Goal: Task Accomplishment & Management: Use online tool/utility

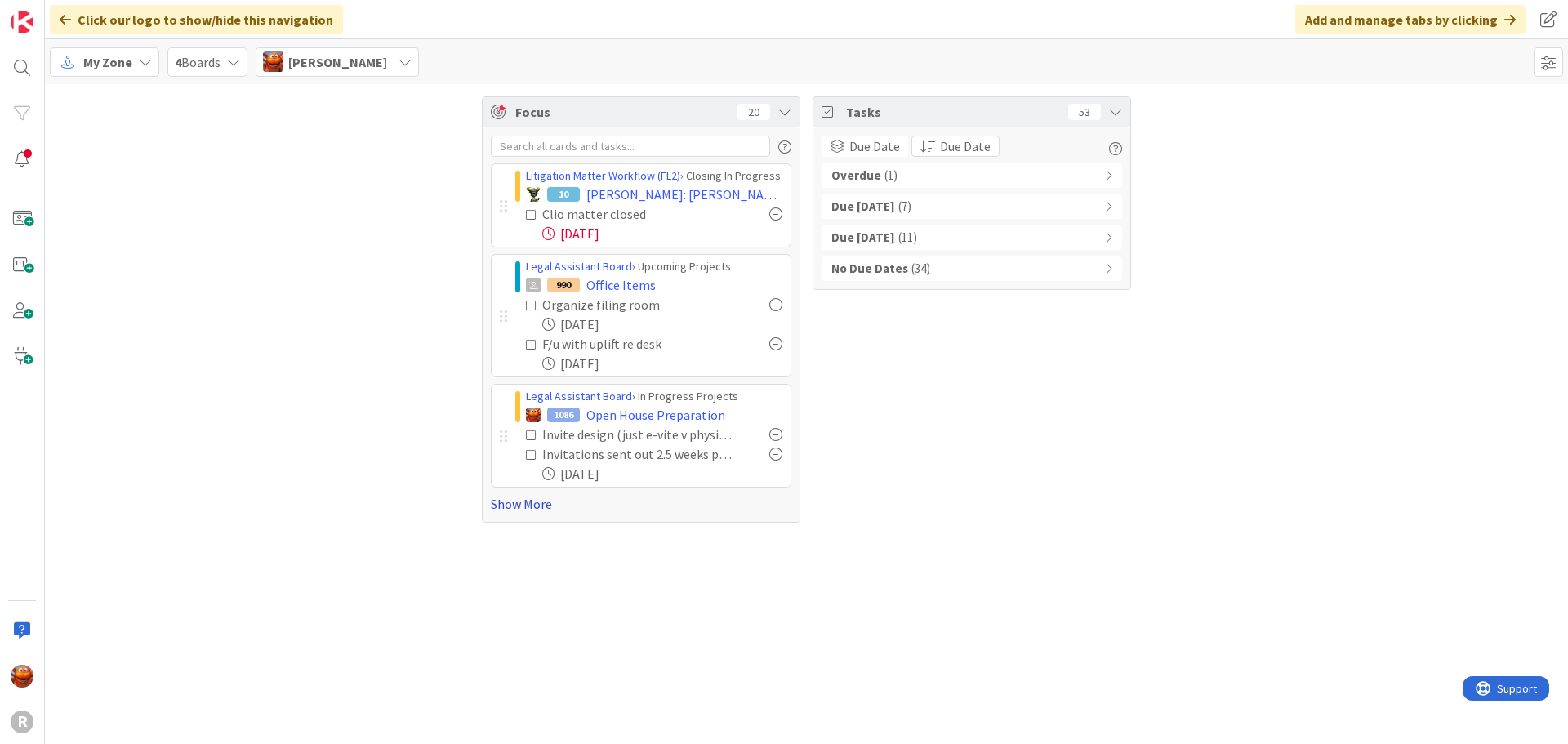
click at [519, 503] on link "Show More" at bounding box center [641, 503] width 300 height 19
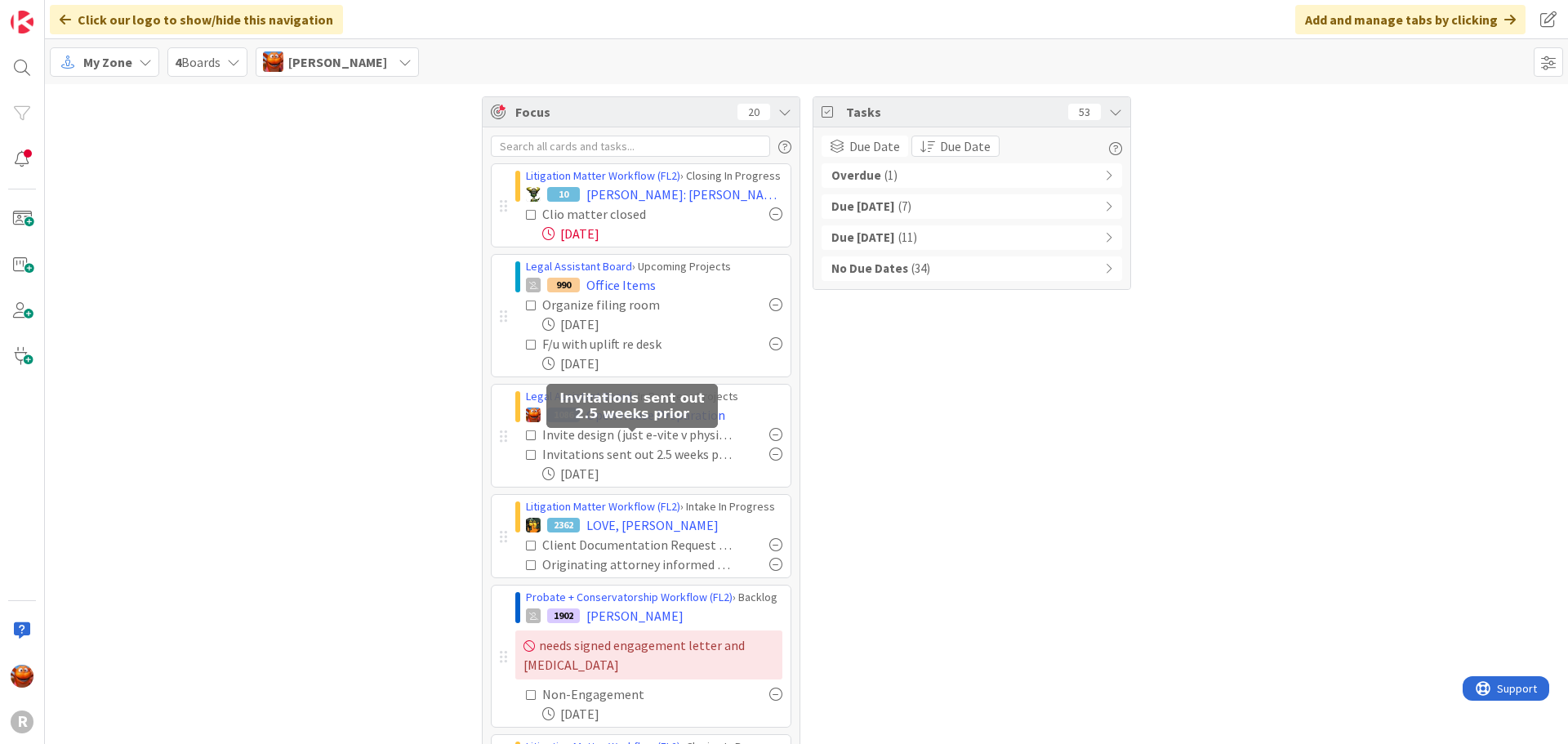
scroll to position [82, 0]
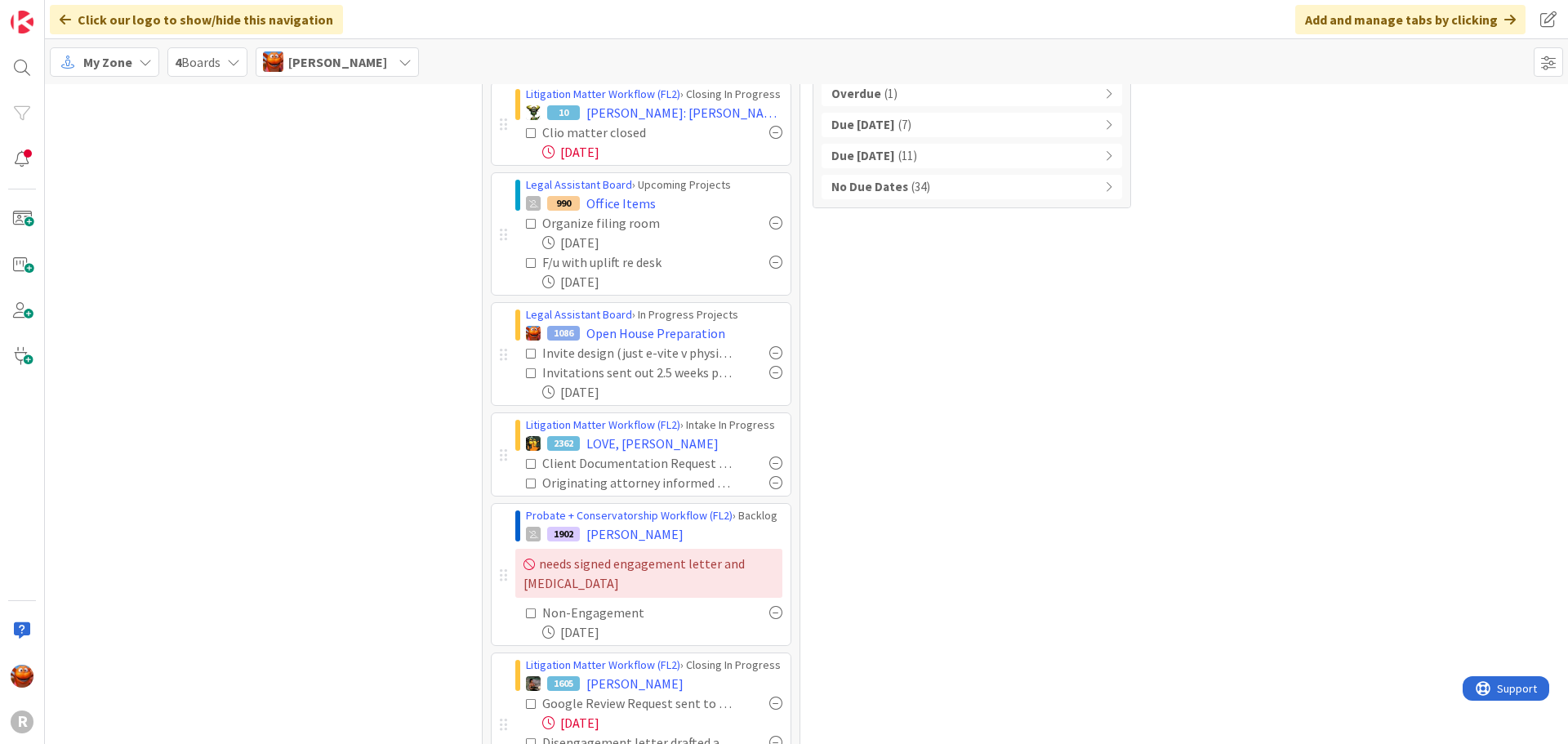
click at [771, 374] on div at bounding box center [776, 373] width 13 height 13
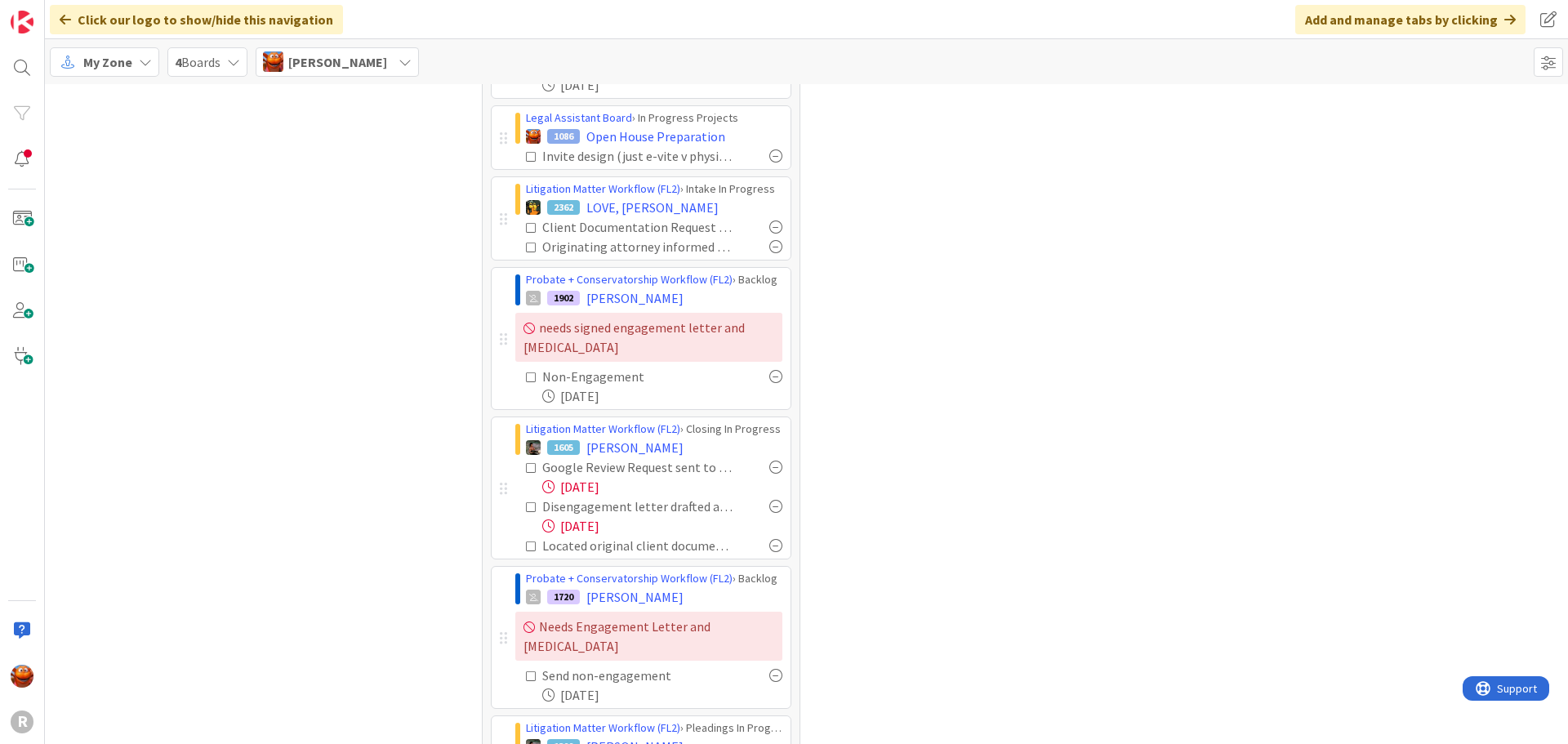
scroll to position [0, 0]
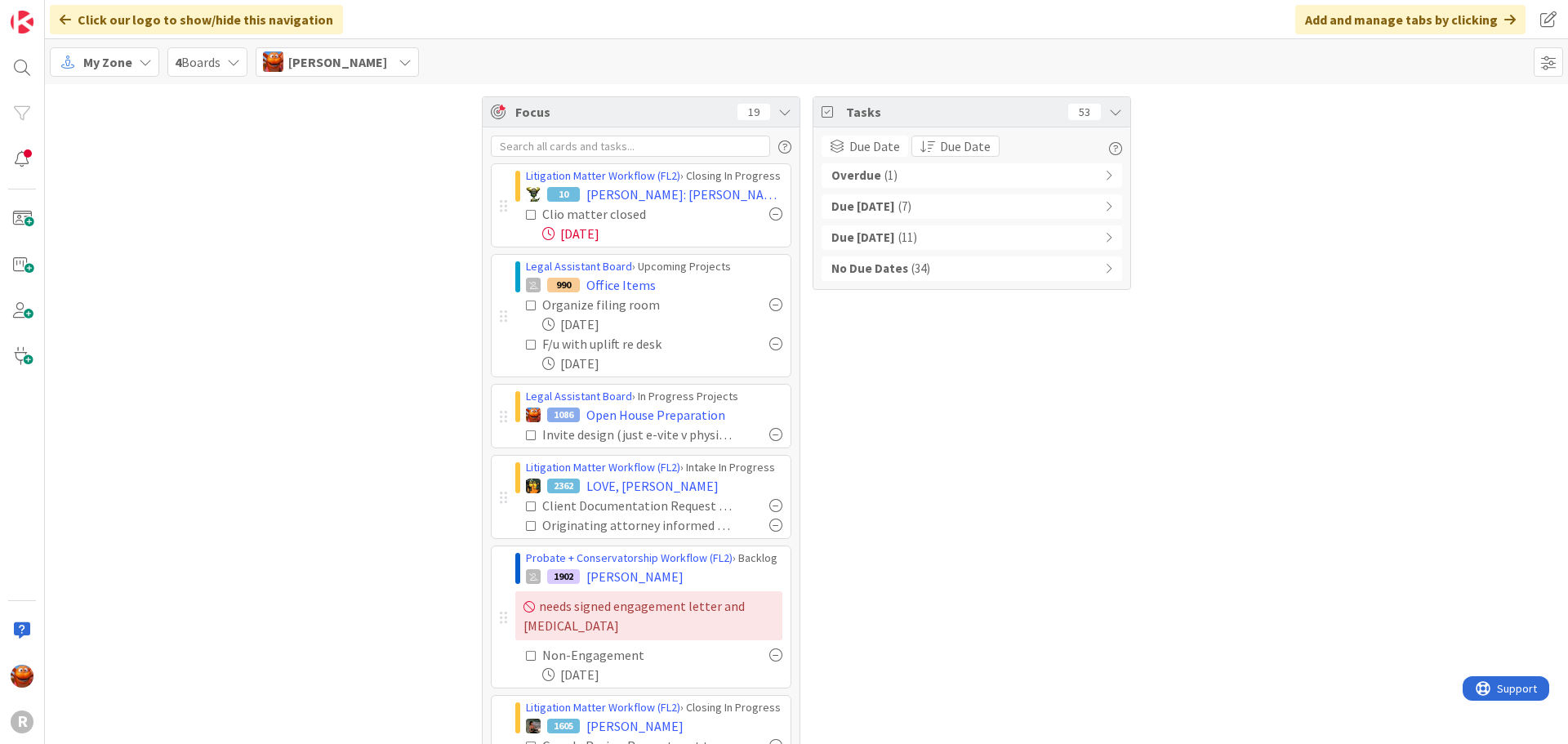
click at [1054, 176] on div "Overdue ( 1 )" at bounding box center [972, 175] width 300 height 24
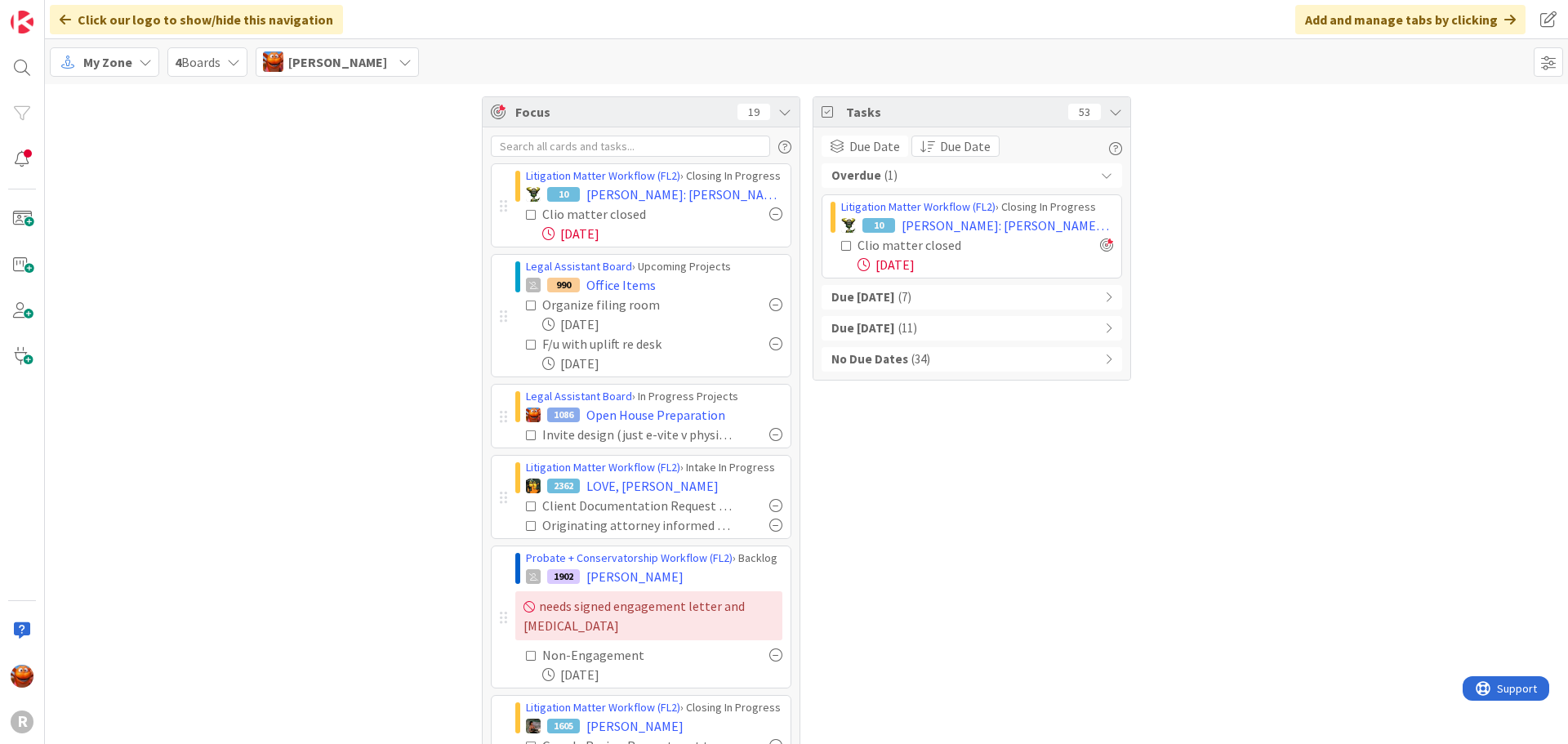
click at [1054, 176] on div "Overdue ( 1 )" at bounding box center [972, 175] width 300 height 24
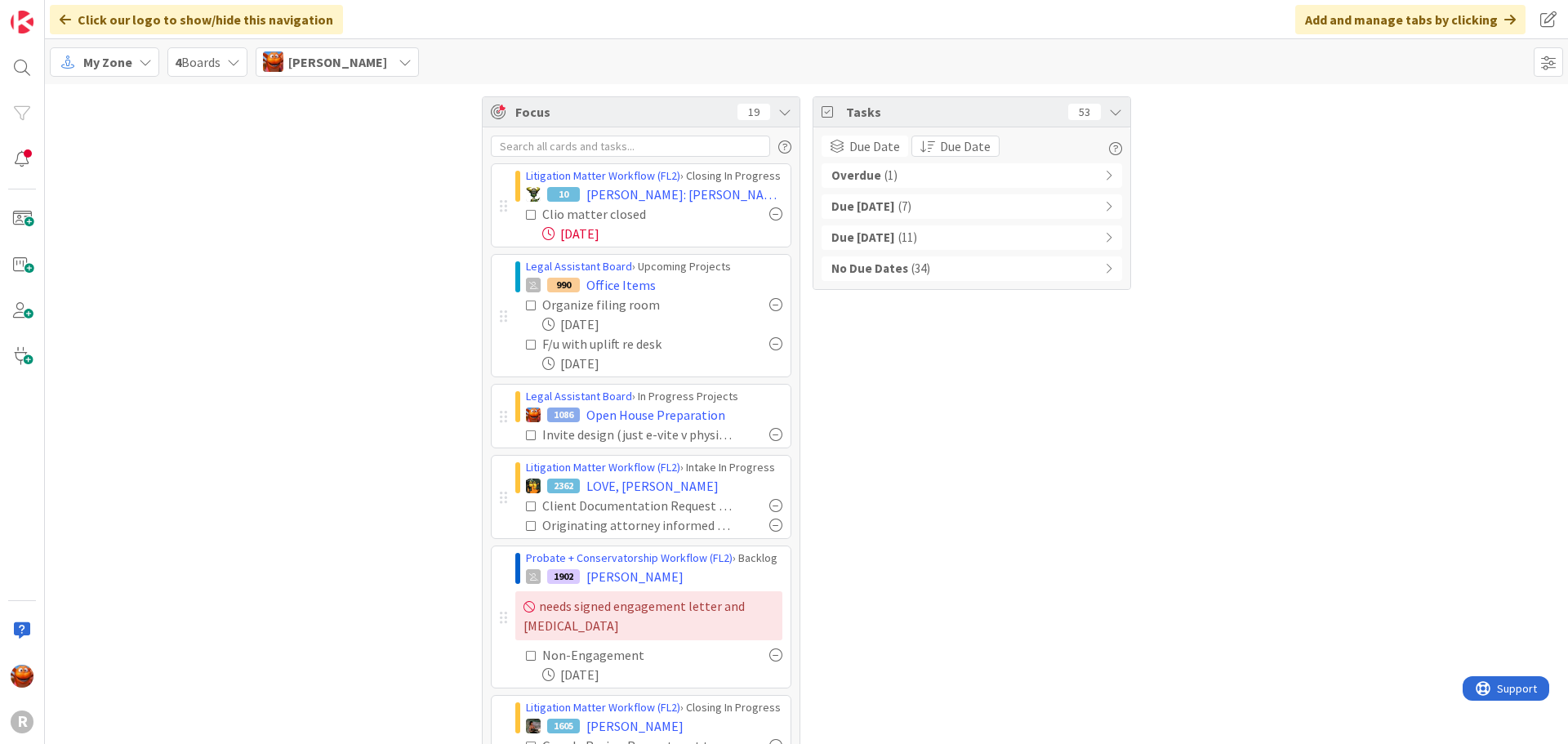
click at [1034, 205] on div "Due Today ( 7 )" at bounding box center [972, 206] width 300 height 24
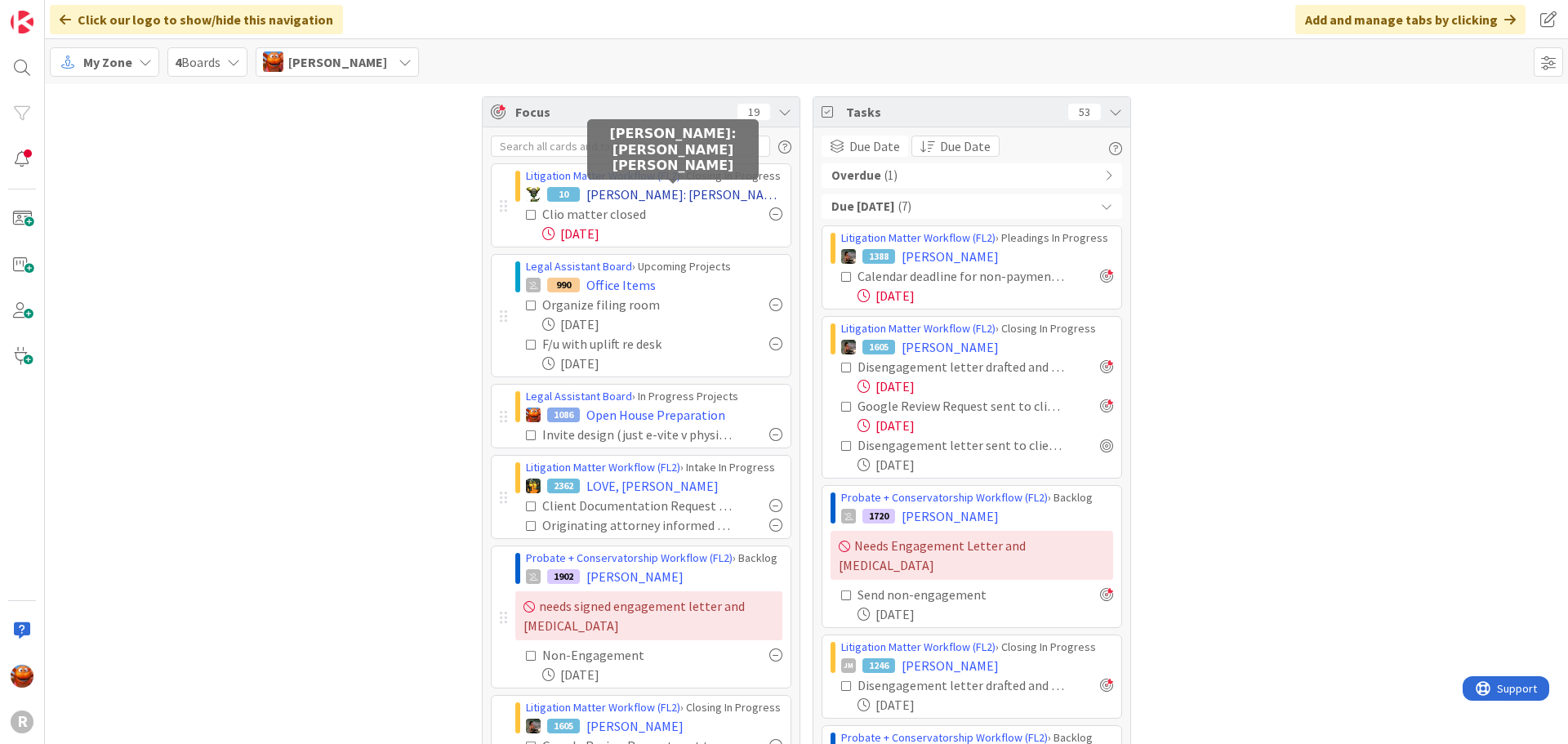
click at [640, 200] on span "JOHANSON: Johanson v. Halstead" at bounding box center [684, 194] width 196 height 19
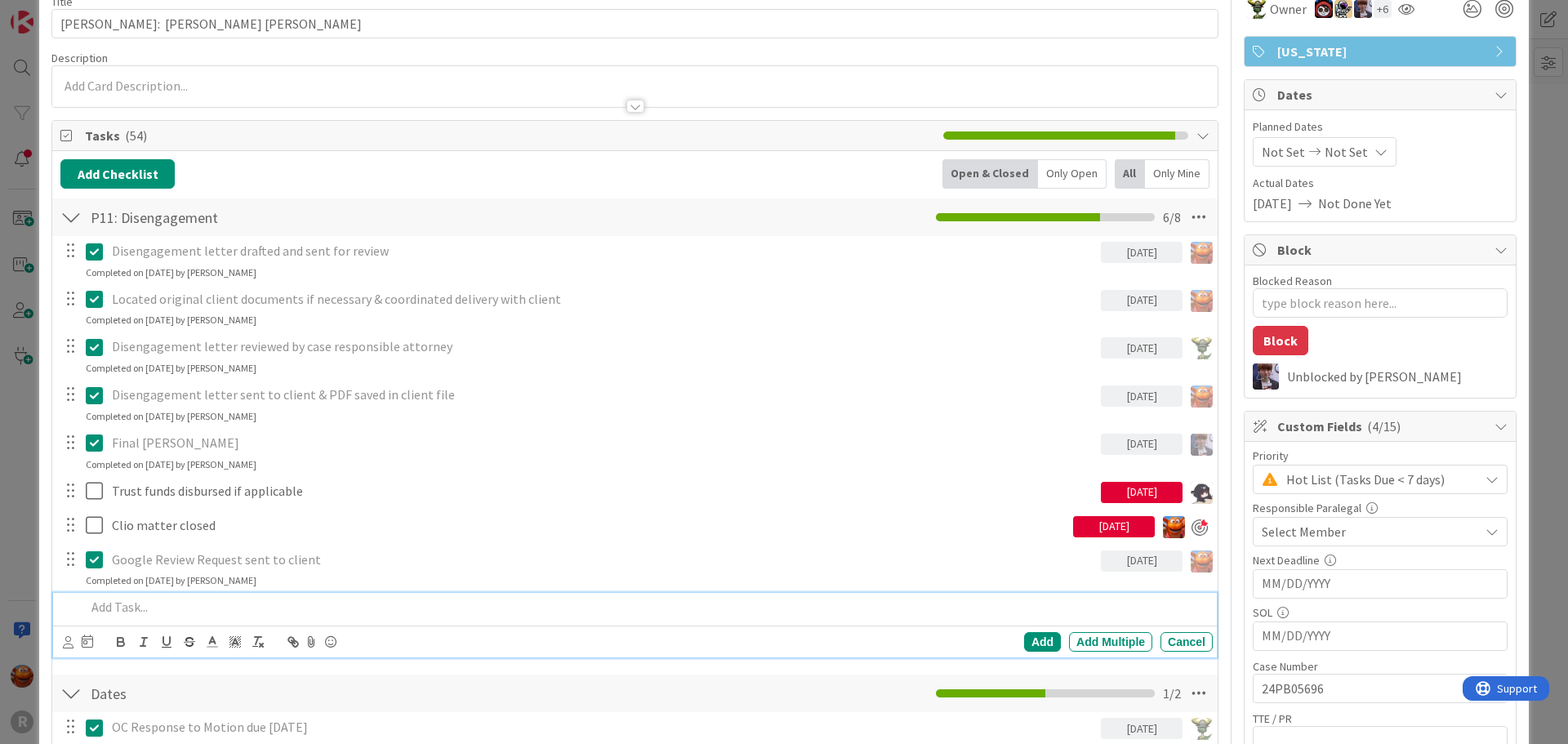
type textarea "x"
click at [182, 609] on p at bounding box center [646, 607] width 1121 height 18
click at [67, 642] on icon at bounding box center [68, 642] width 11 height 13
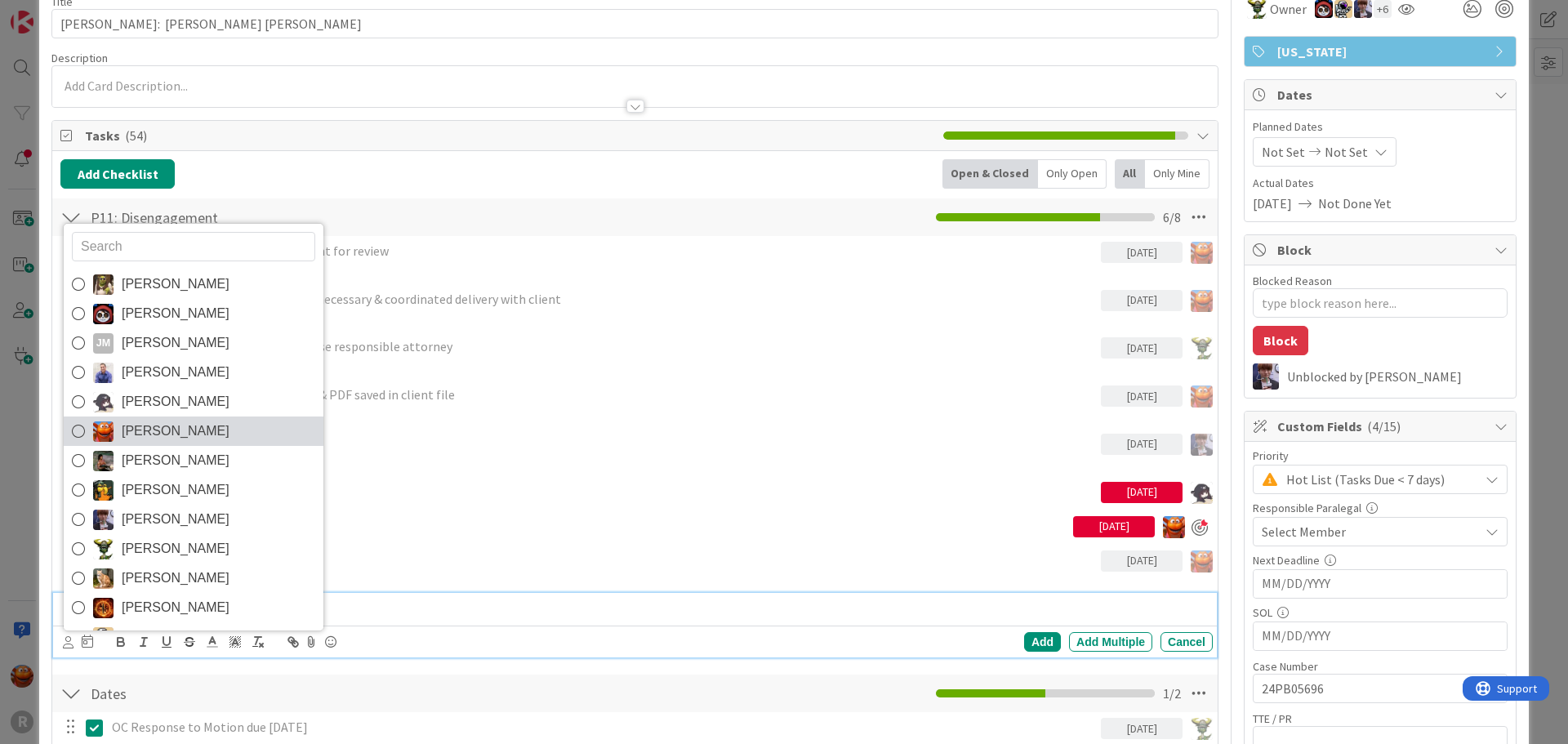
click at [192, 432] on span "Kiara Adams" at bounding box center [176, 431] width 108 height 24
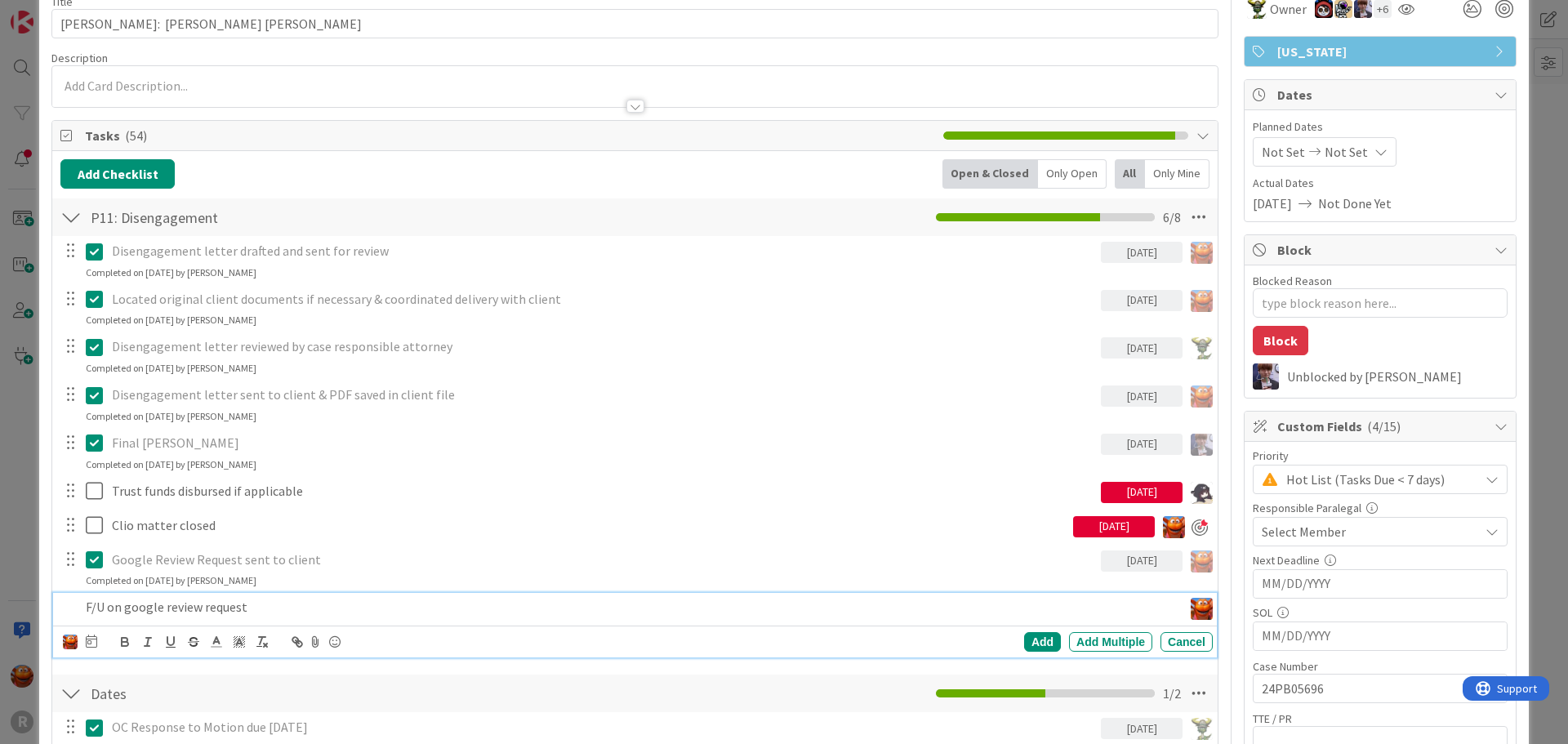
click at [89, 642] on icon at bounding box center [92, 641] width 12 height 13
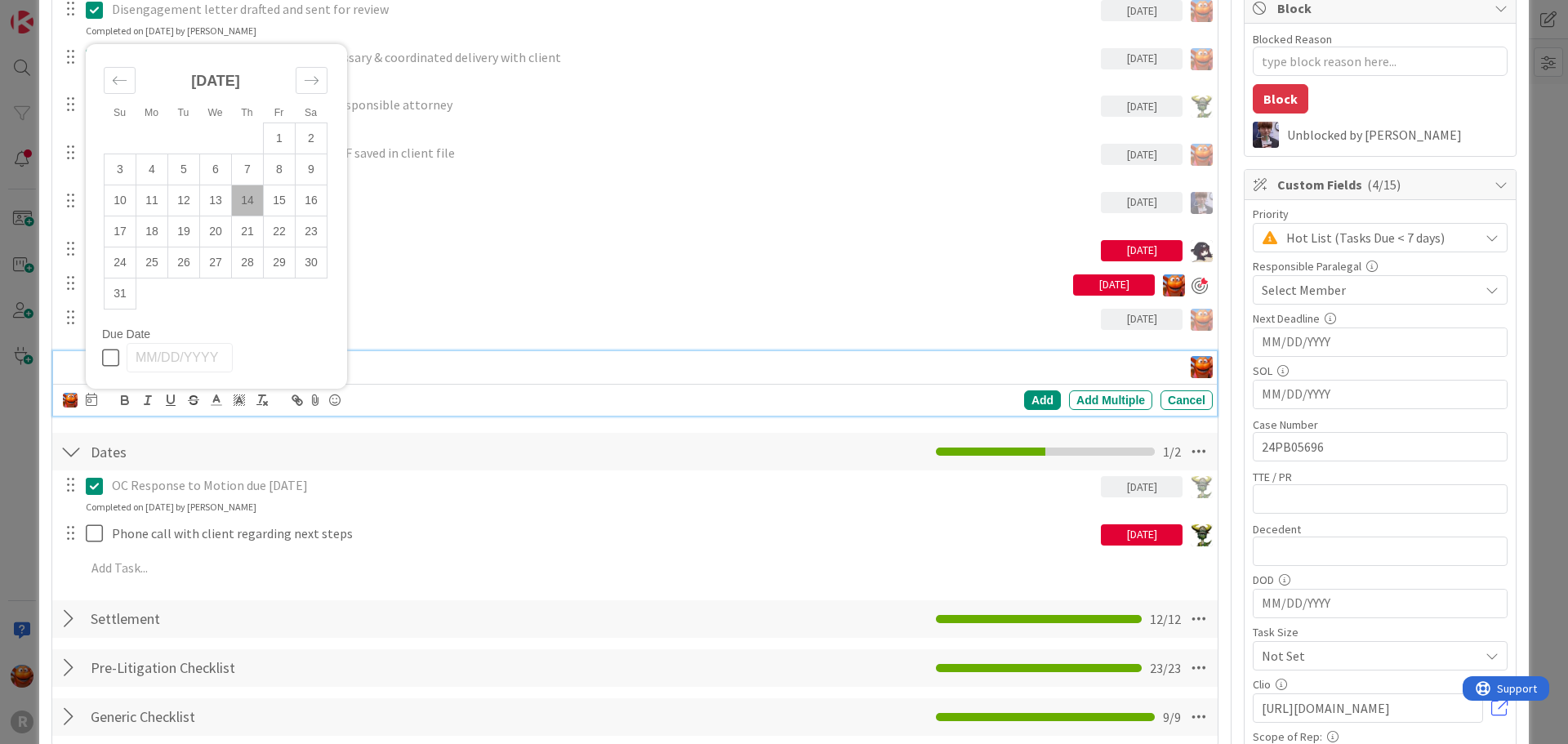
scroll to position [327, 0]
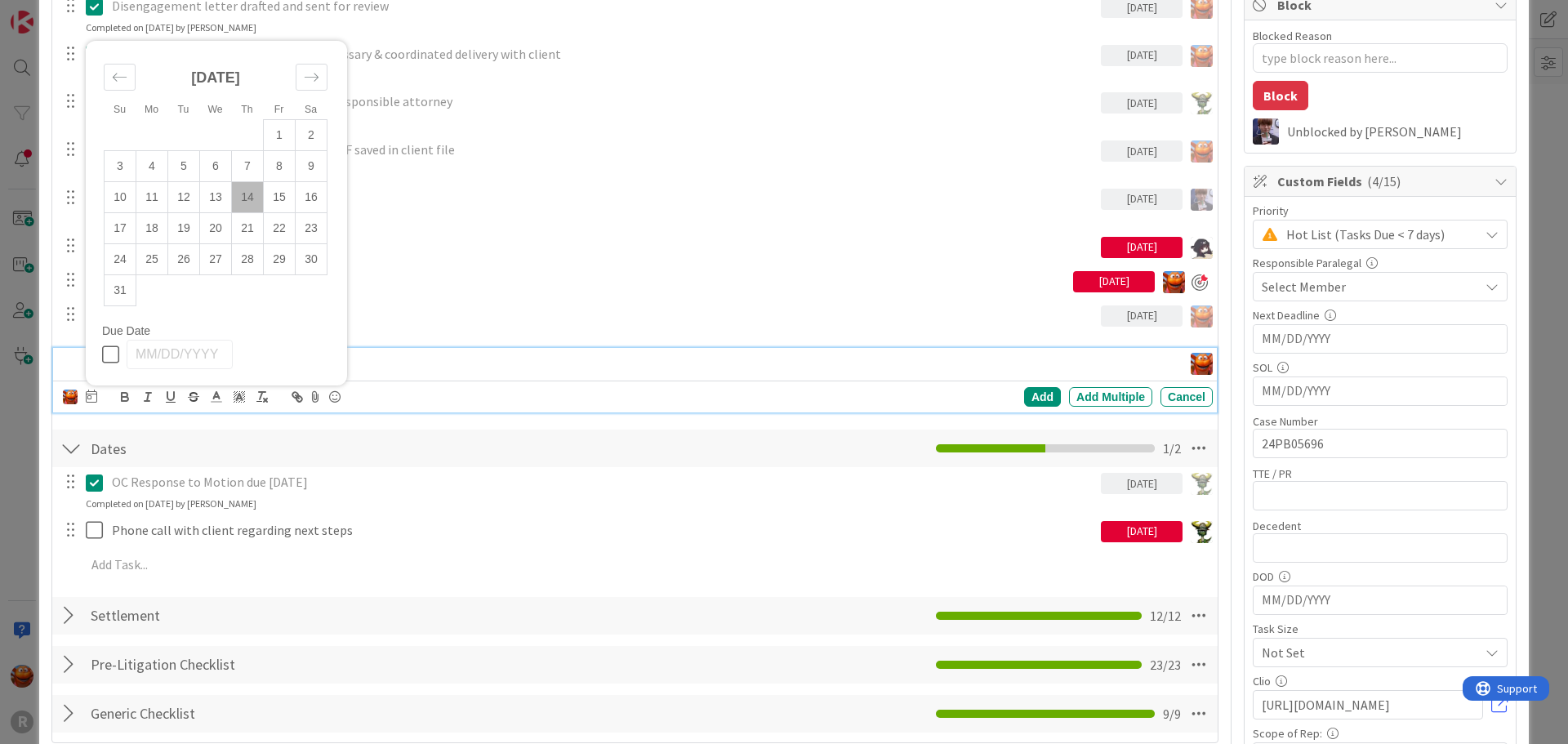
click at [248, 196] on td "14" at bounding box center [248, 197] width 32 height 31
click at [1034, 383] on div "Devine Gines Jasmin Sanchez JM Jeff Myers John Grant Kelly Nguyen Kiara Adams M…" at bounding box center [635, 396] width 1164 height 32
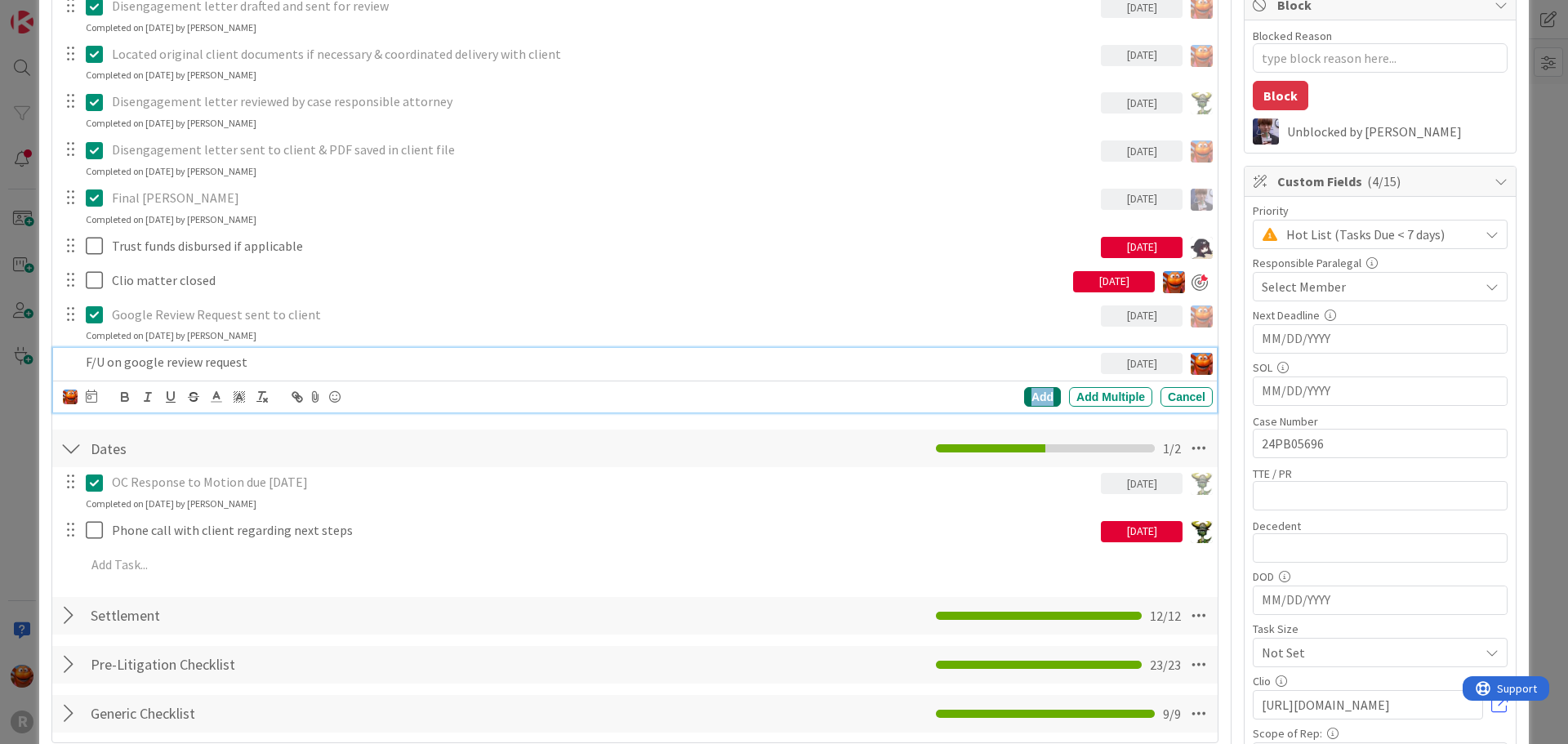
click at [1034, 398] on div "Add" at bounding box center [1043, 396] width 37 height 19
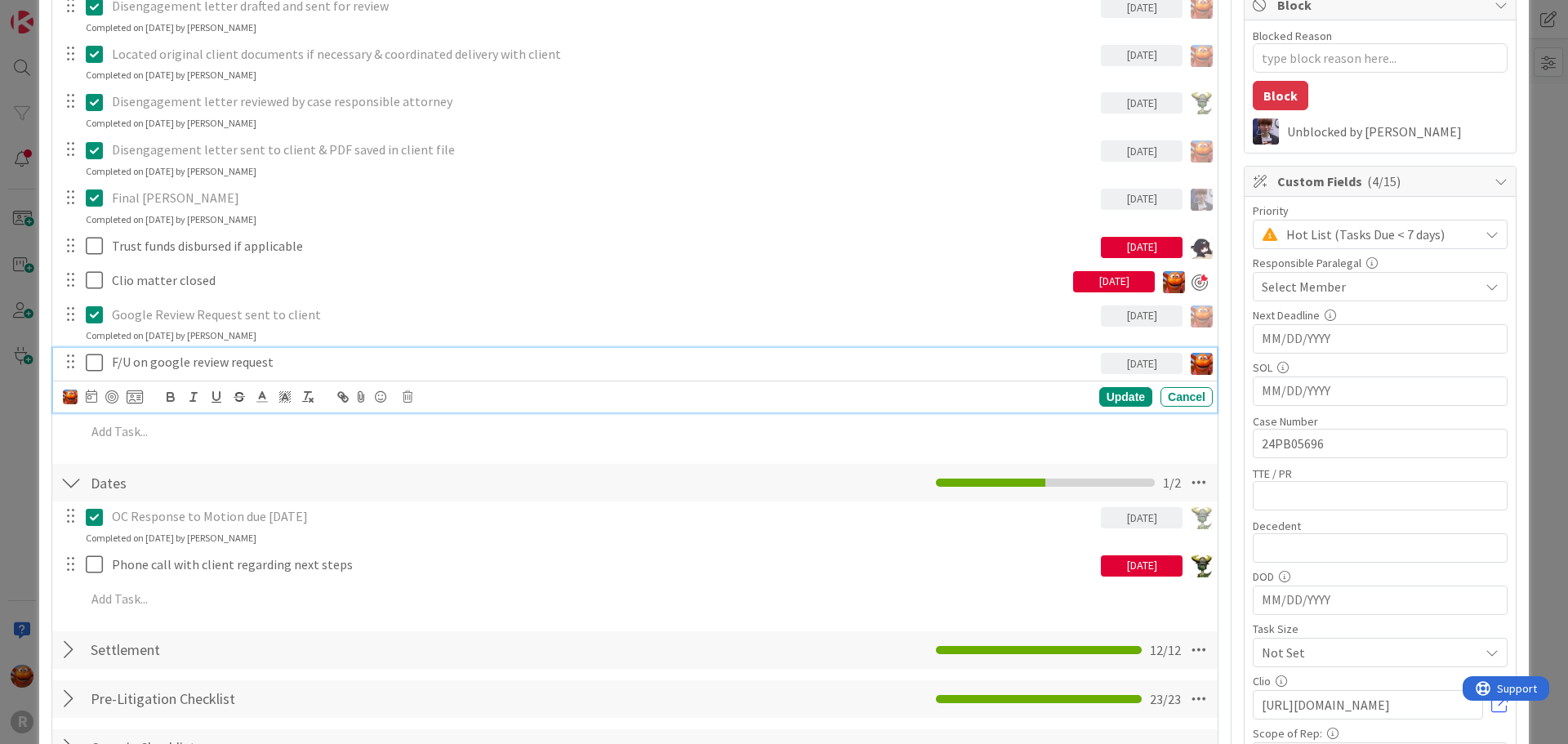
click at [286, 369] on p "F/U on google review request" at bounding box center [603, 362] width 983 height 18
click at [114, 396] on div at bounding box center [112, 397] width 13 height 13
type textarea "x"
click at [22, 366] on div "ID 10 Litigation Matter Workflow (FL2) Closing In Progress Title 31 / 128 JOHAN…" at bounding box center [784, 372] width 1568 height 744
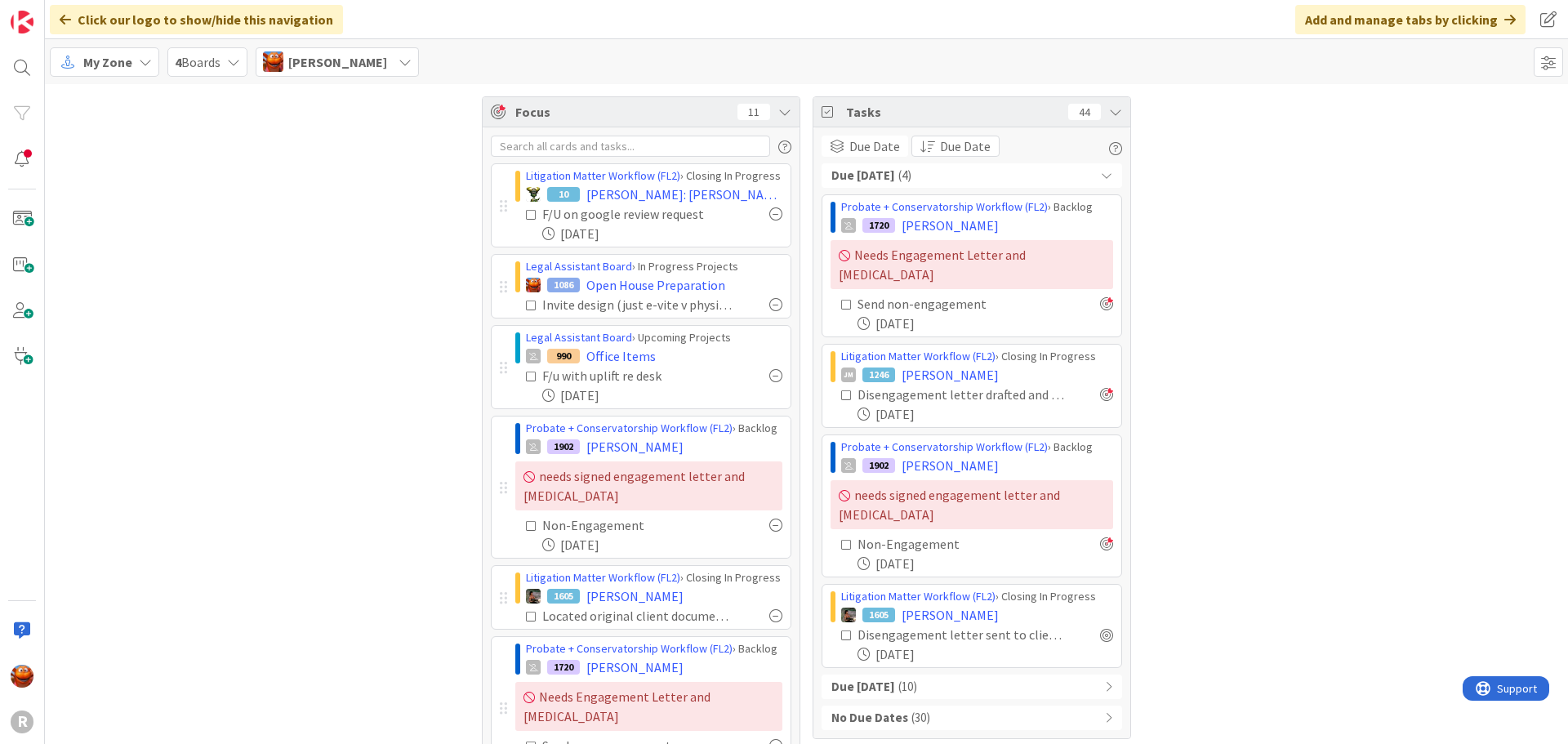
click at [130, 622] on div "Focus 11 Litigation Matter Workflow (FL2) › Closing In Progress 10 JOHANSON: Jo…" at bounding box center [807, 591] width 1524 height 1014
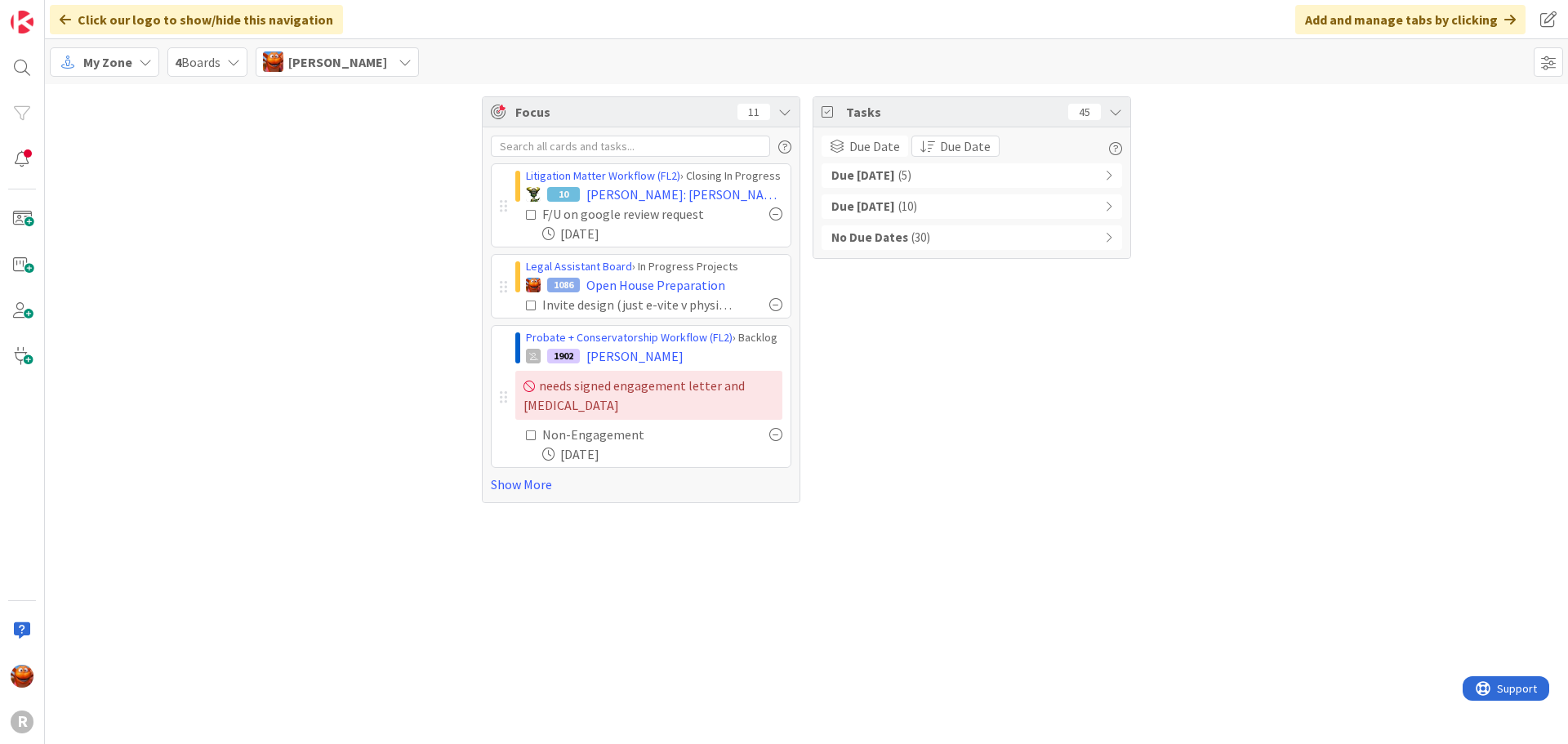
click at [1214, 454] on div "Focus 11 Litigation Matter Workflow (FL2) › Closing In Progress 10 [PERSON_NAME…" at bounding box center [807, 300] width 1524 height 431
click at [512, 483] on link "Show More" at bounding box center [641, 483] width 300 height 19
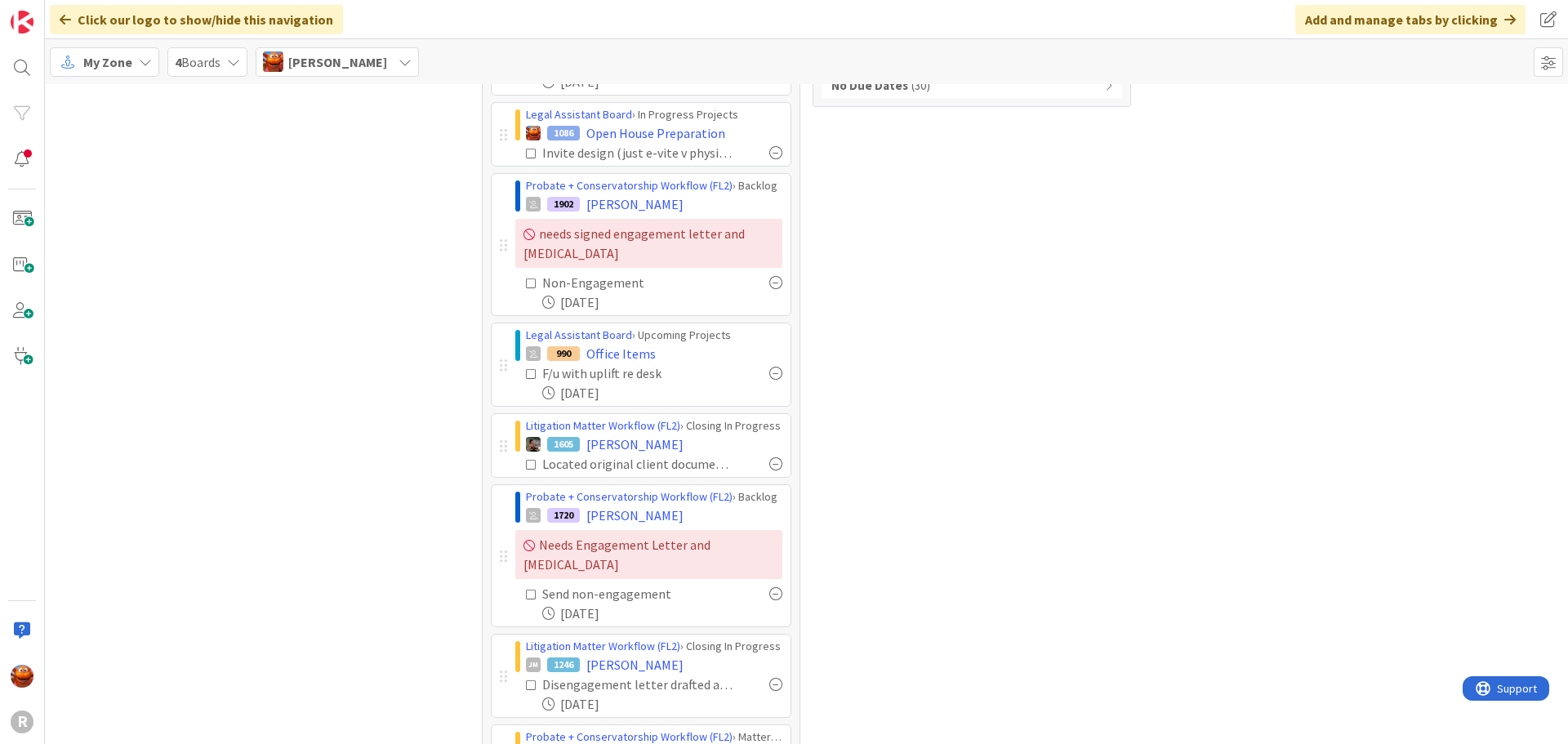
scroll to position [163, 0]
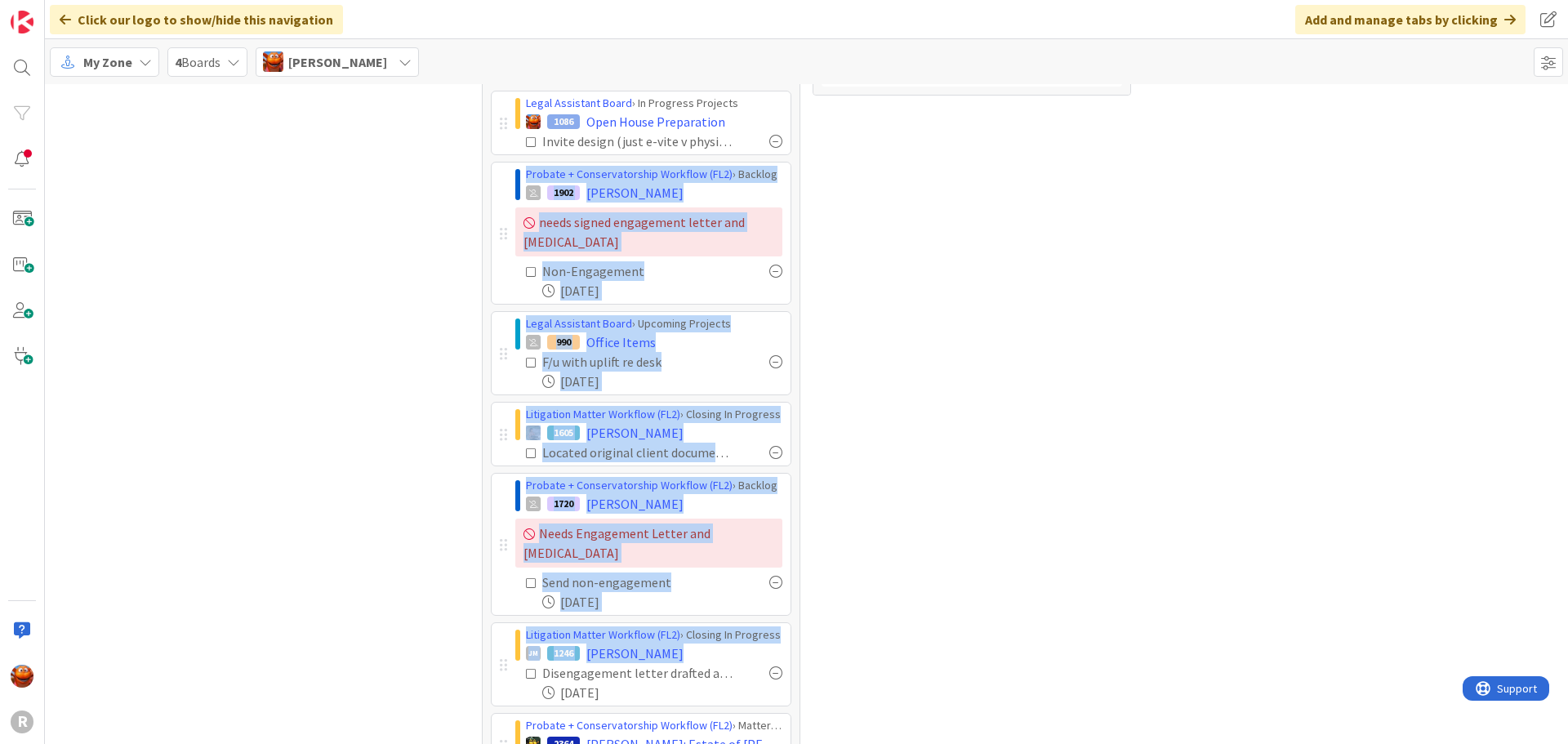
drag, startPoint x: 493, startPoint y: 228, endPoint x: 504, endPoint y: 671, distance: 443.1
click at [504, 671] on div "Litigation Matter Workflow (FL2) › Closing In Progress 10 [PERSON_NAME]: [PERSO…" at bounding box center [641, 444] width 300 height 888
click at [374, 312] on div "Focus 11 Litigation Matter Workflow (FL2) › Closing In Progress 10 [PERSON_NAME…" at bounding box center [807, 427] width 1524 height 1014
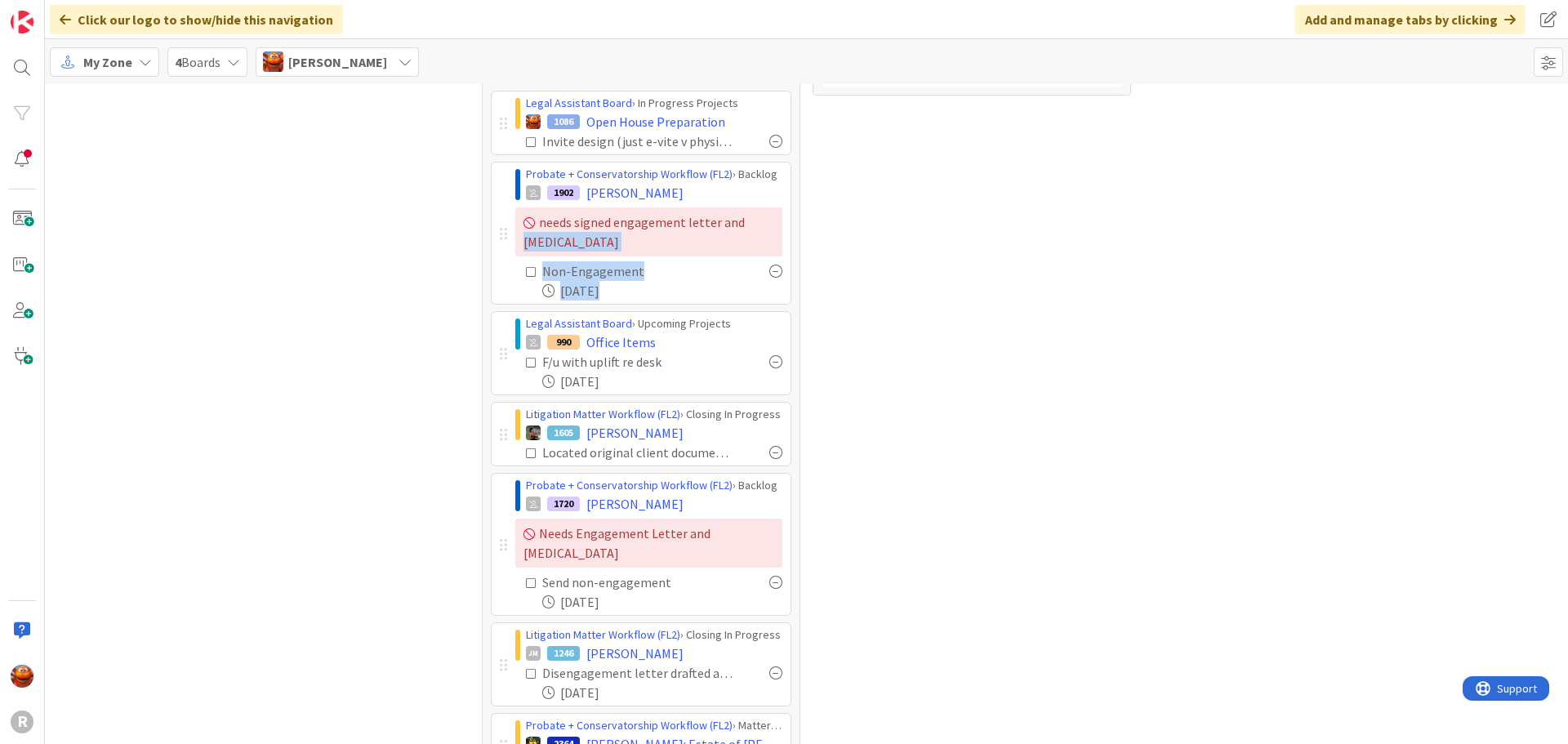
drag, startPoint x: 501, startPoint y: 237, endPoint x: 490, endPoint y: 252, distance: 18.6
click at [491, 316] on div "Litigation Matter Workflow (FL2) › Closing In Progress 10 JOHANSON: Johanson v.…" at bounding box center [641, 444] width 300 height 888
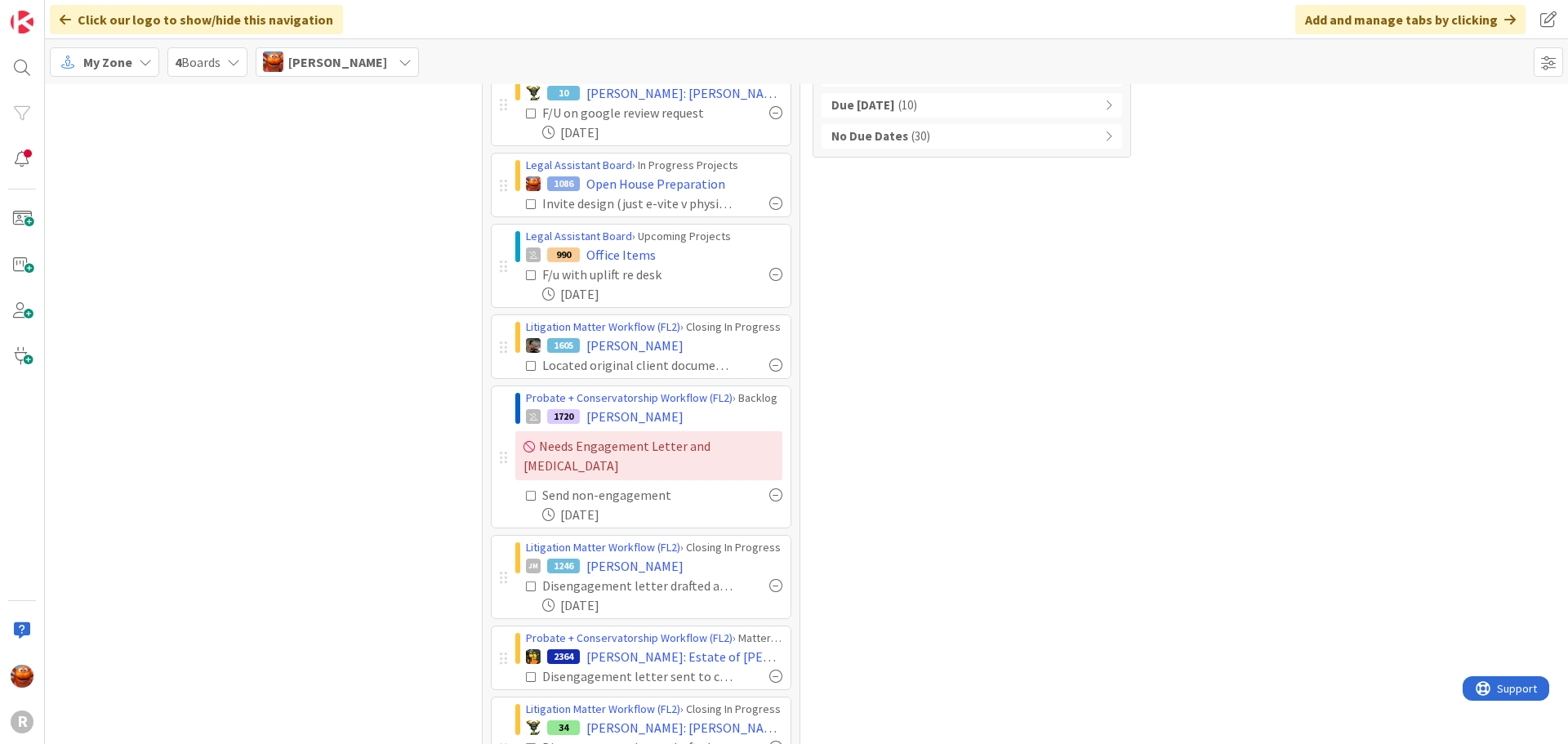
scroll to position [0, 0]
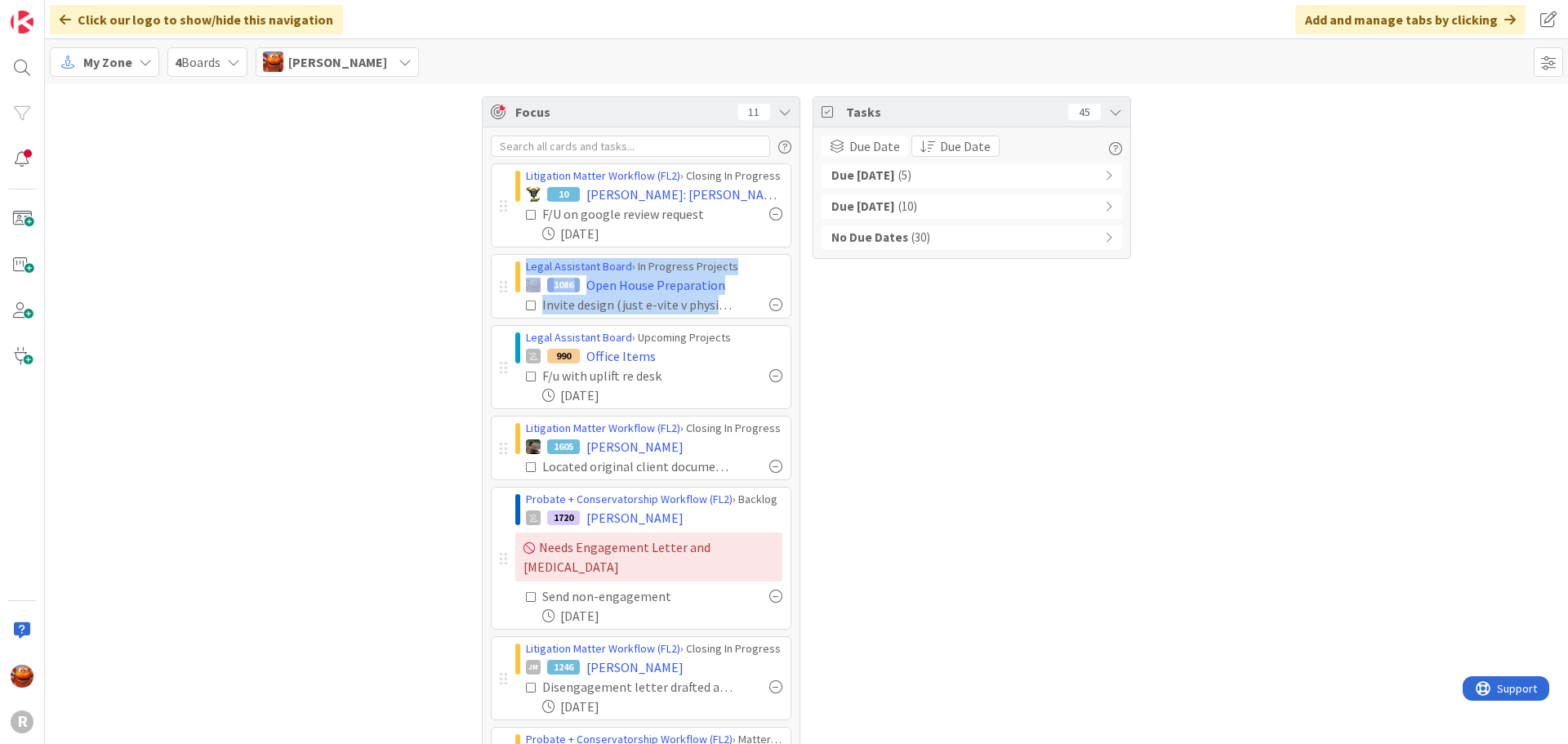
click at [367, 403] on div "Focus 11 Litigation Matter Workflow (FL2) › Closing In Progress 10 JOHANSON: Jo…" at bounding box center [807, 591] width 1524 height 1014
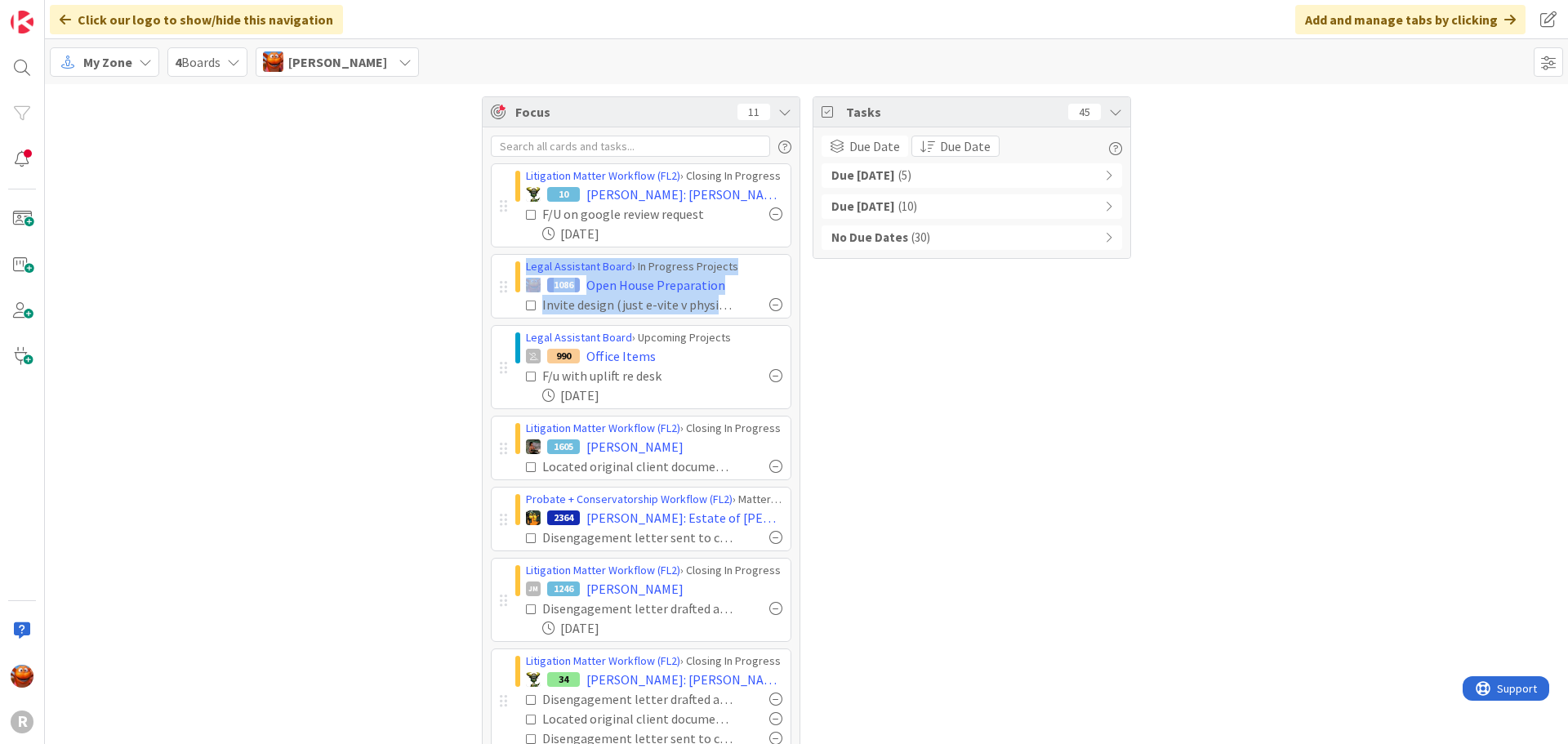
drag, startPoint x: 496, startPoint y: 375, endPoint x: 491, endPoint y: 278, distance: 97.1
click at [491, 278] on div "Litigation Matter Workflow (FL2) › Closing In Progress 10 JOHANSON: Johanson v.…" at bounding box center [641, 607] width 300 height 888
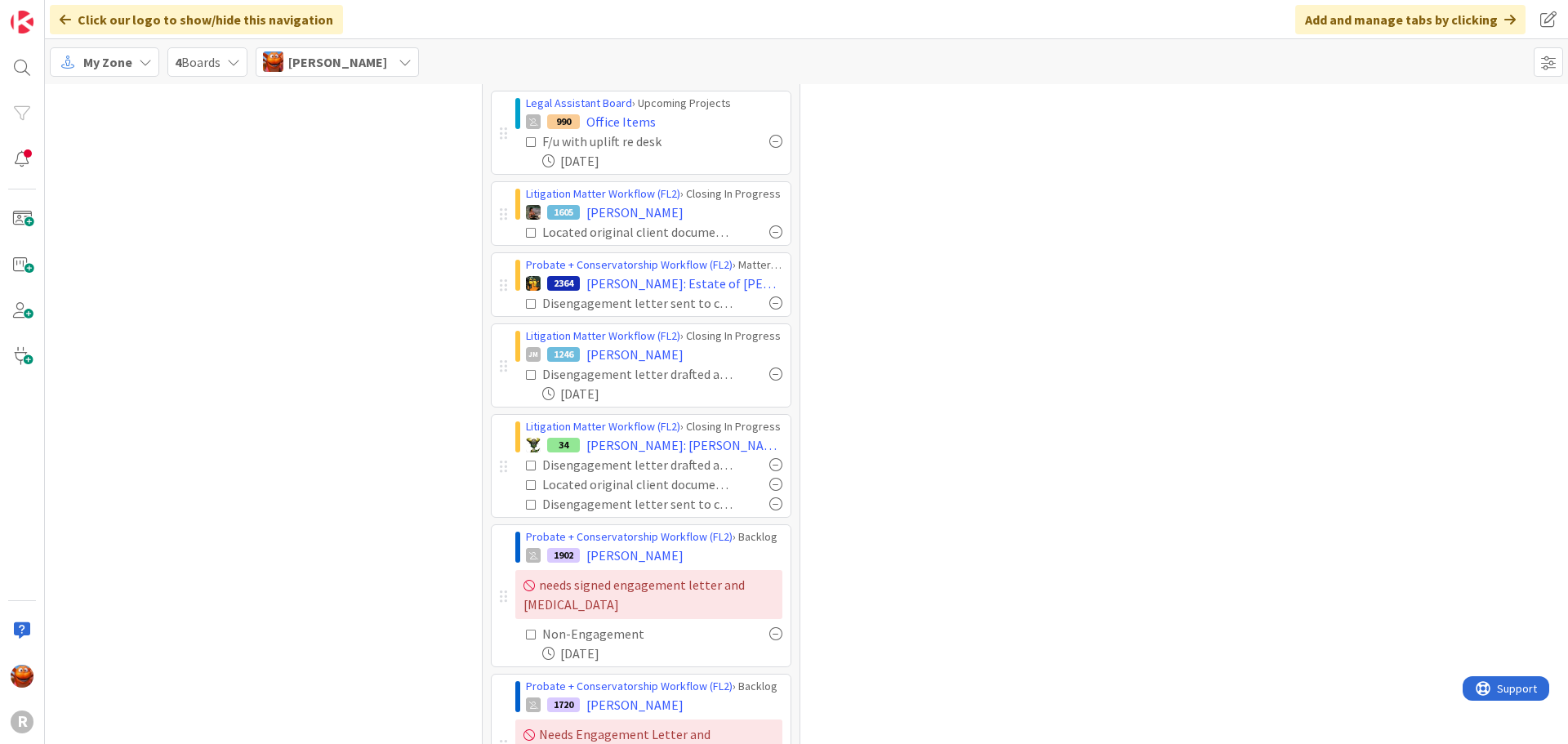
scroll to position [334, 0]
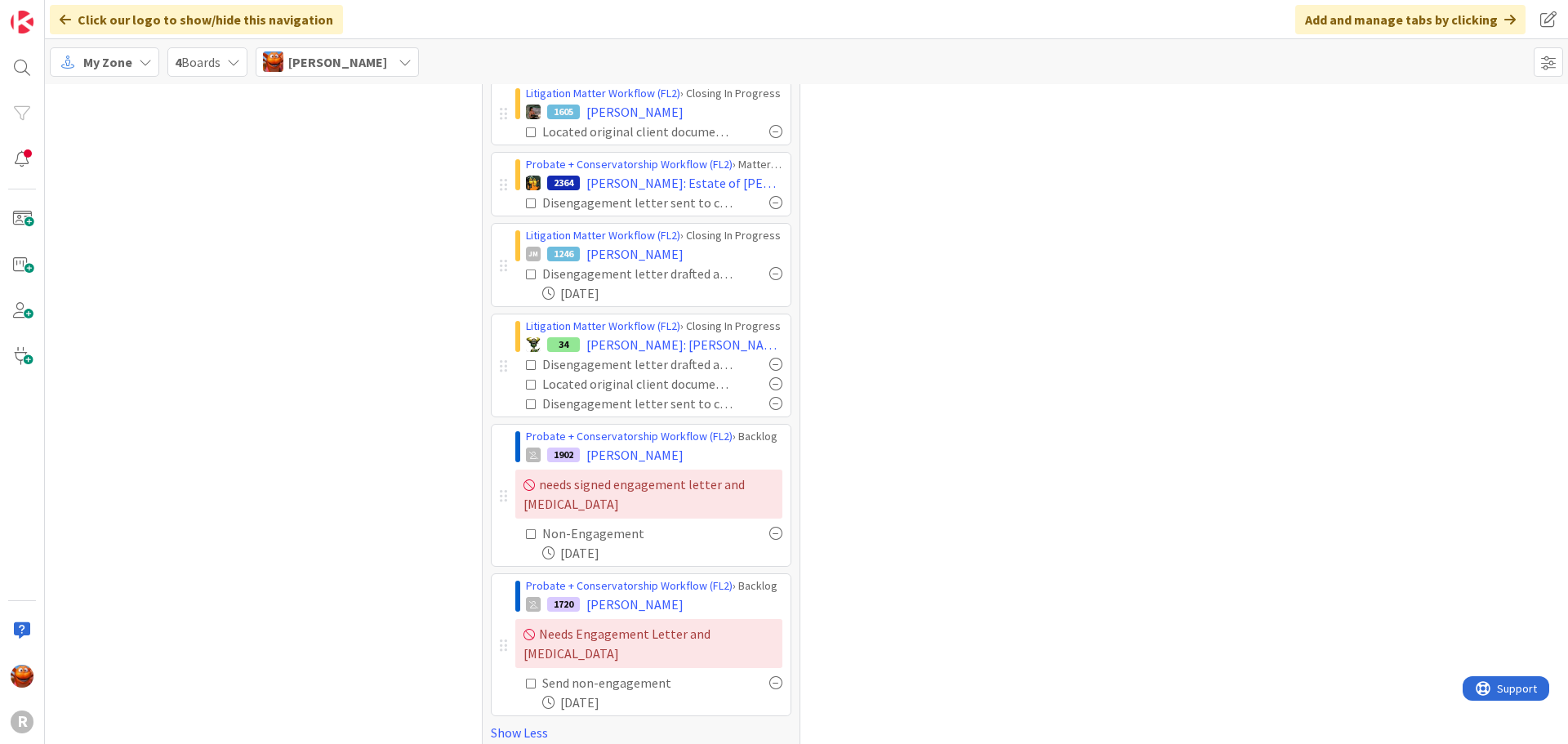
click at [493, 364] on div "Litigation Matter Workflow (FL2) › Closing In Progress 34 EASTWOOD: Eastwood v.…" at bounding box center [641, 365] width 300 height 104
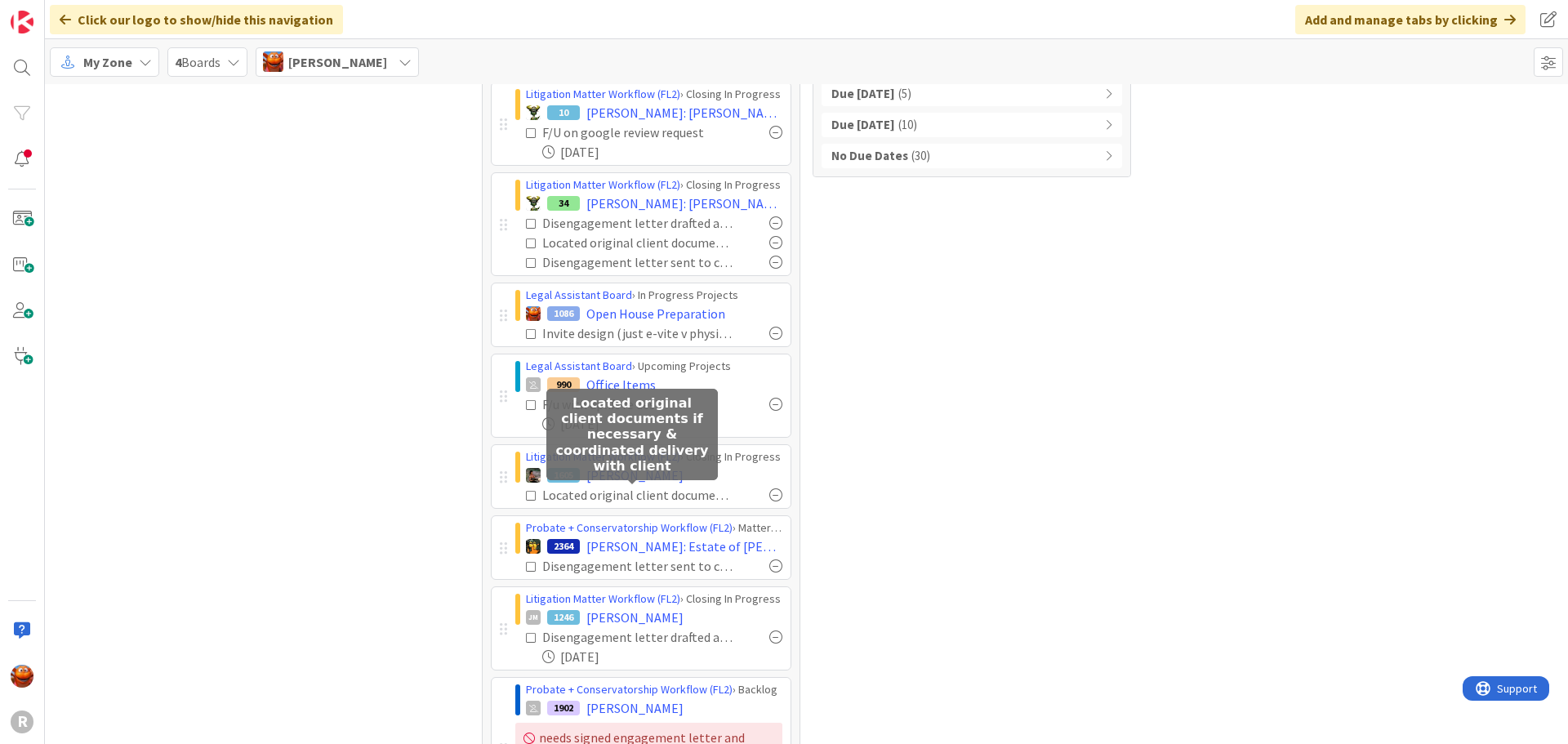
scroll to position [163, 0]
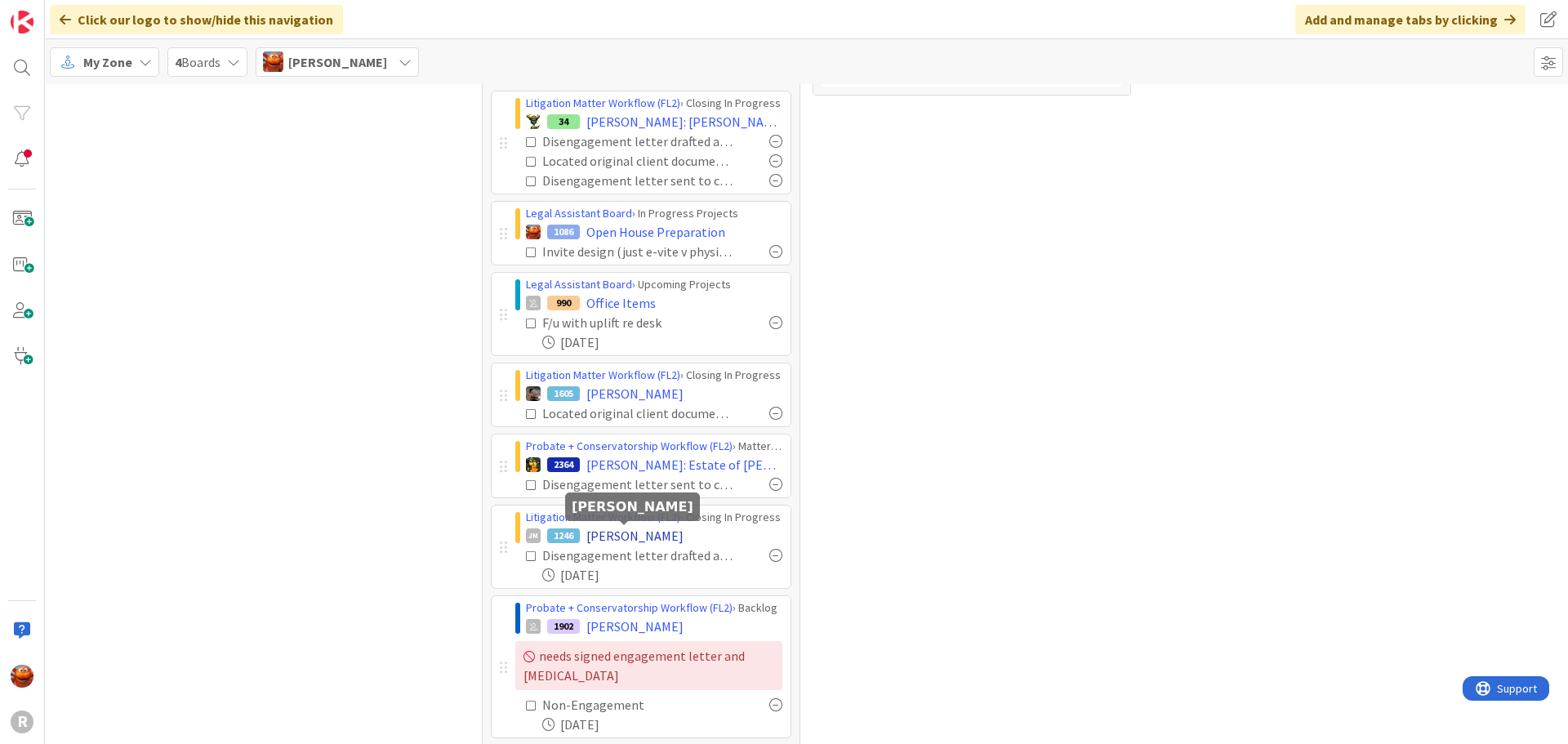
click at [612, 537] on span "MATTSON, Doug" at bounding box center [635, 535] width 97 height 19
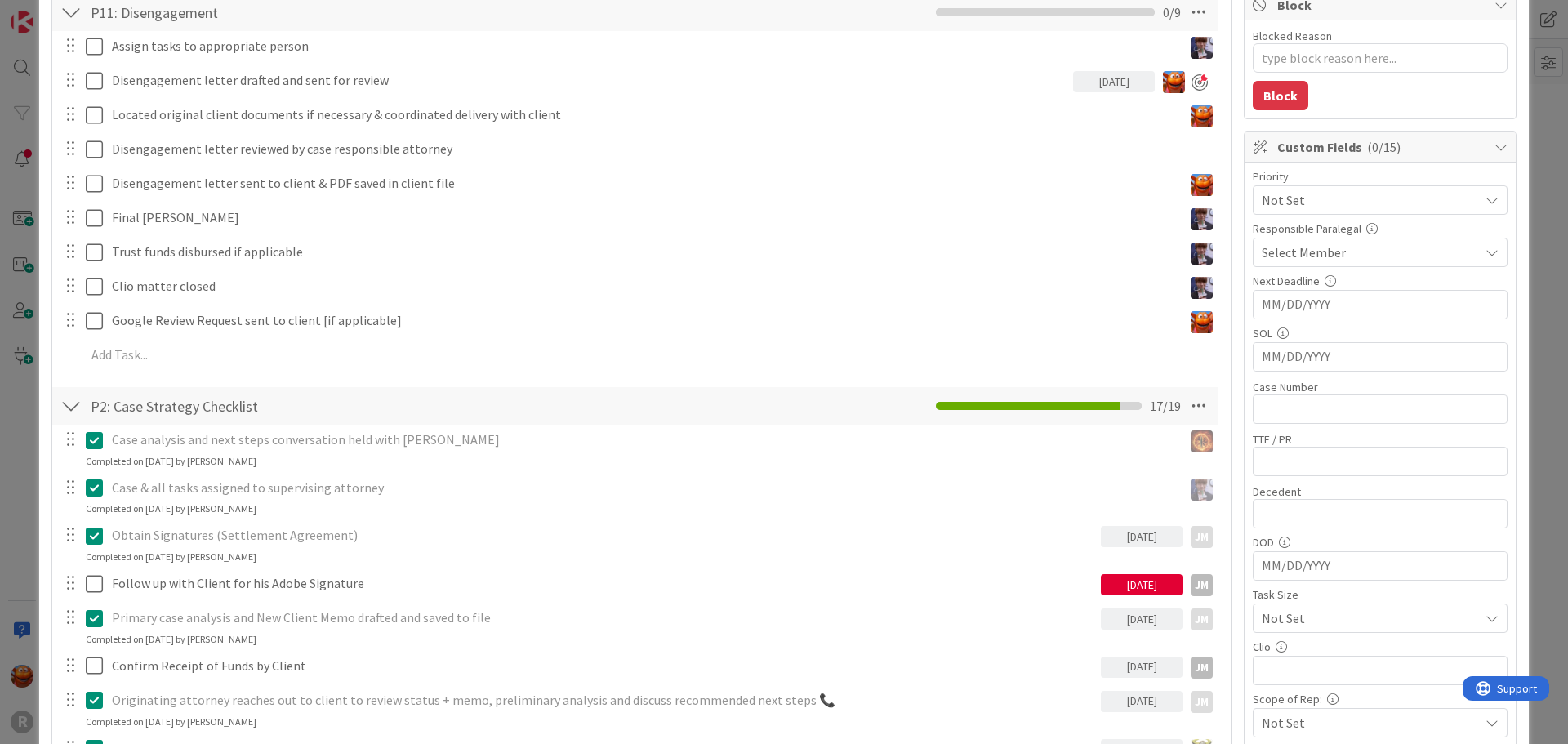
scroll to position [490, 0]
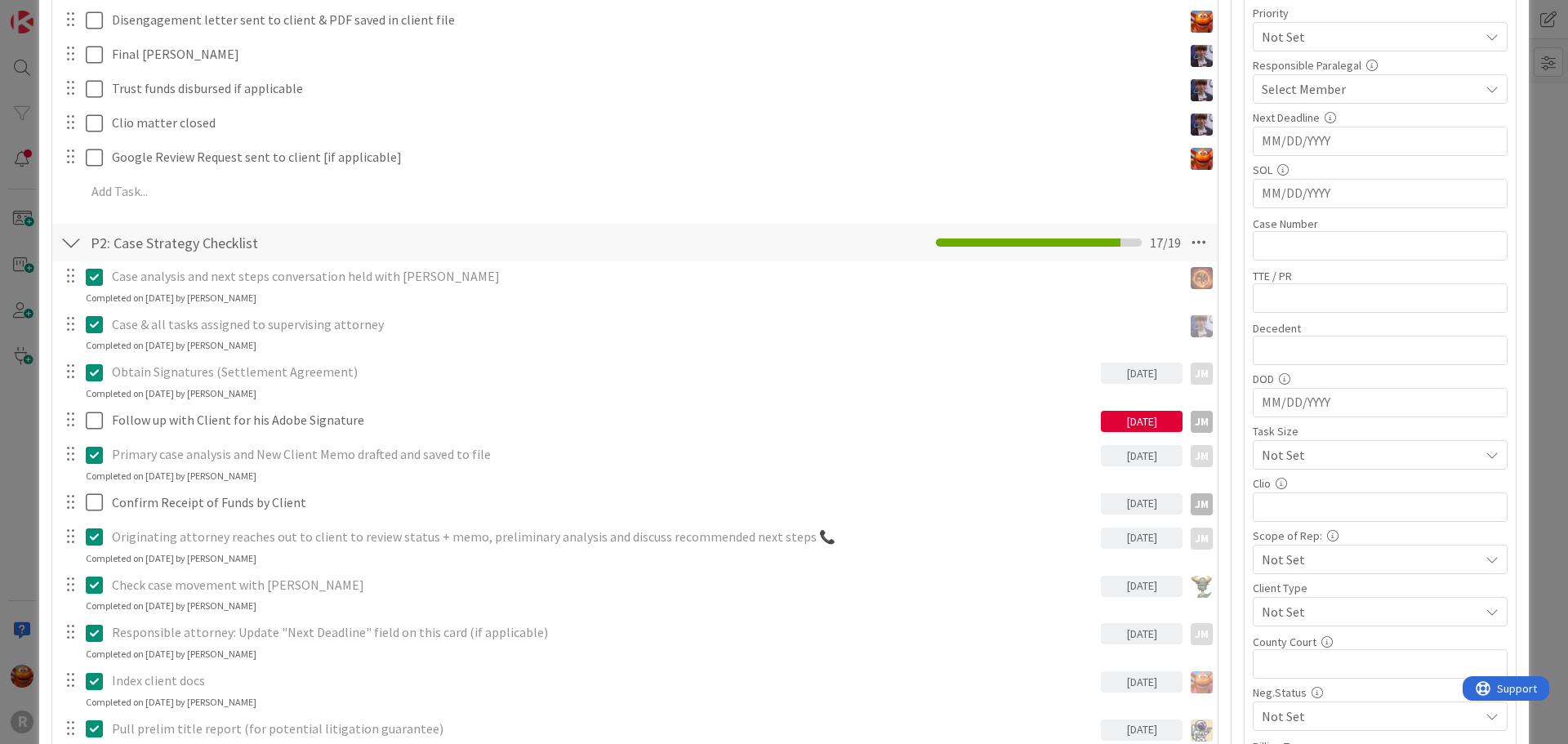
click at [20, 344] on div "ID 1246 Litigation Matter Workflow (FL2) Closing In Progress Title 13 / 128 MAT…" at bounding box center [784, 372] width 1568 height 744
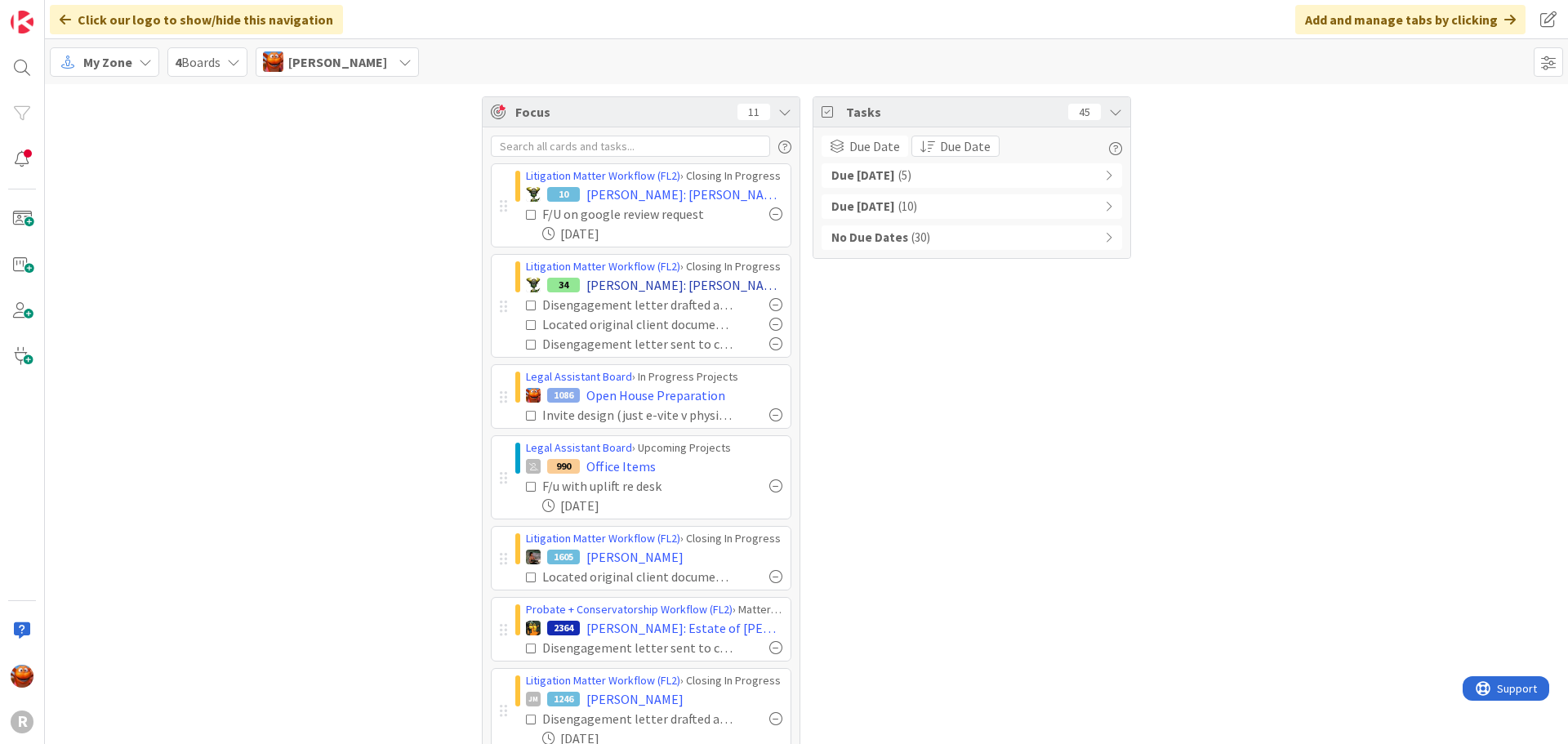
drag, startPoint x: 689, startPoint y: 291, endPoint x: 674, endPoint y: 283, distance: 17.0
click at [674, 283] on span "EASTWOOD: Eastwood v. Phillips" at bounding box center [684, 284] width 196 height 19
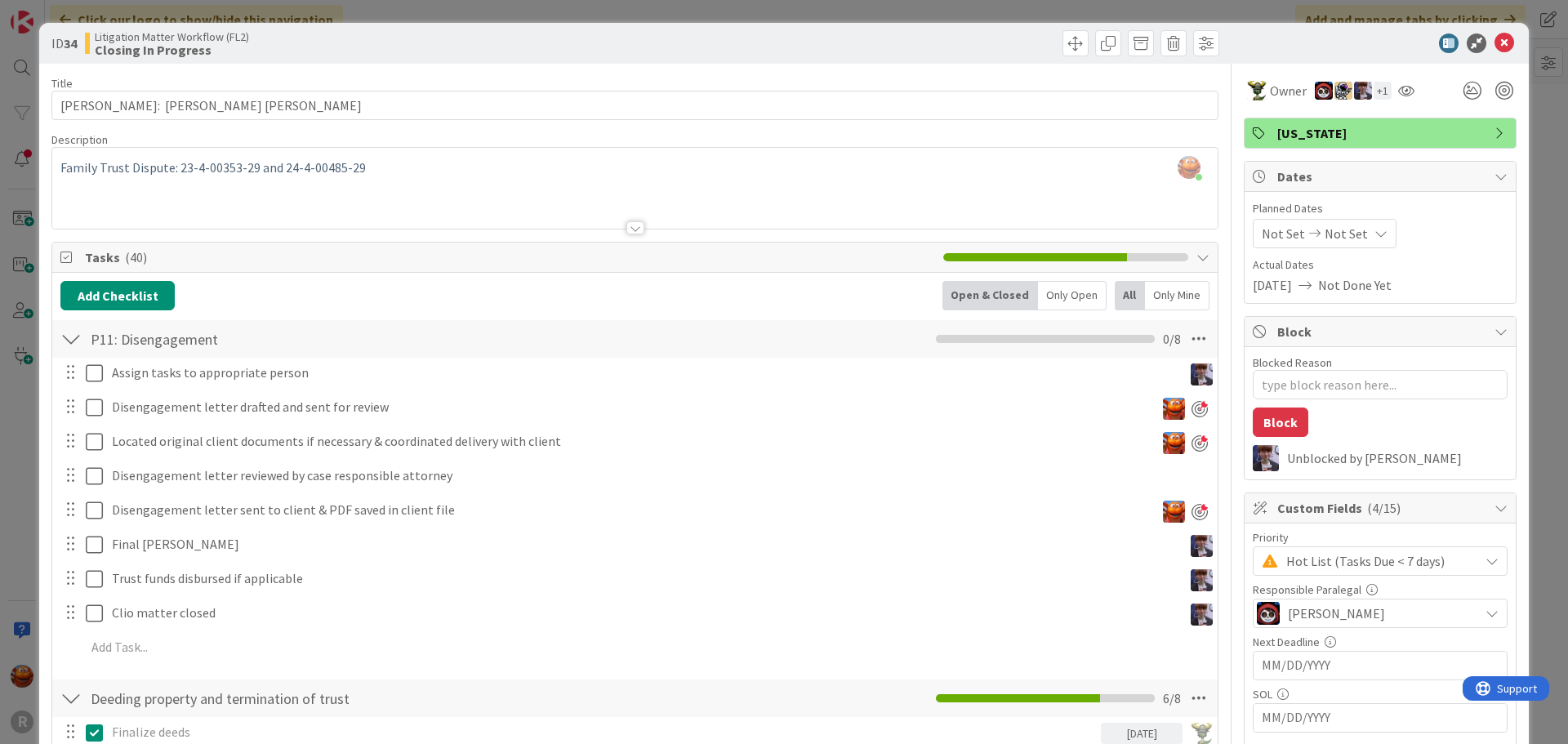
type textarea "x"
